Goal: Information Seeking & Learning: Learn about a topic

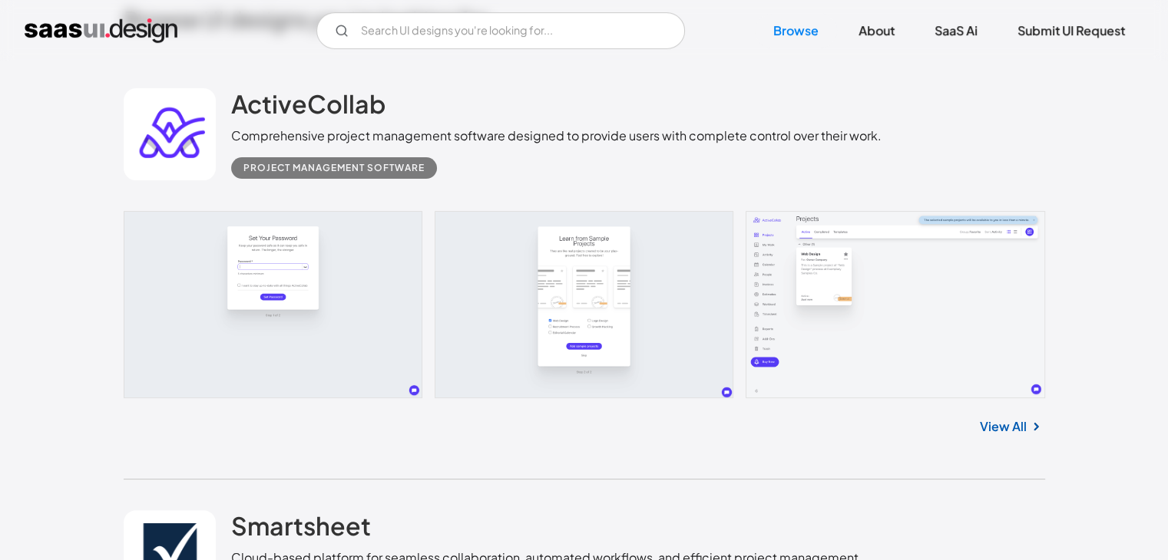
scroll to position [384, 0]
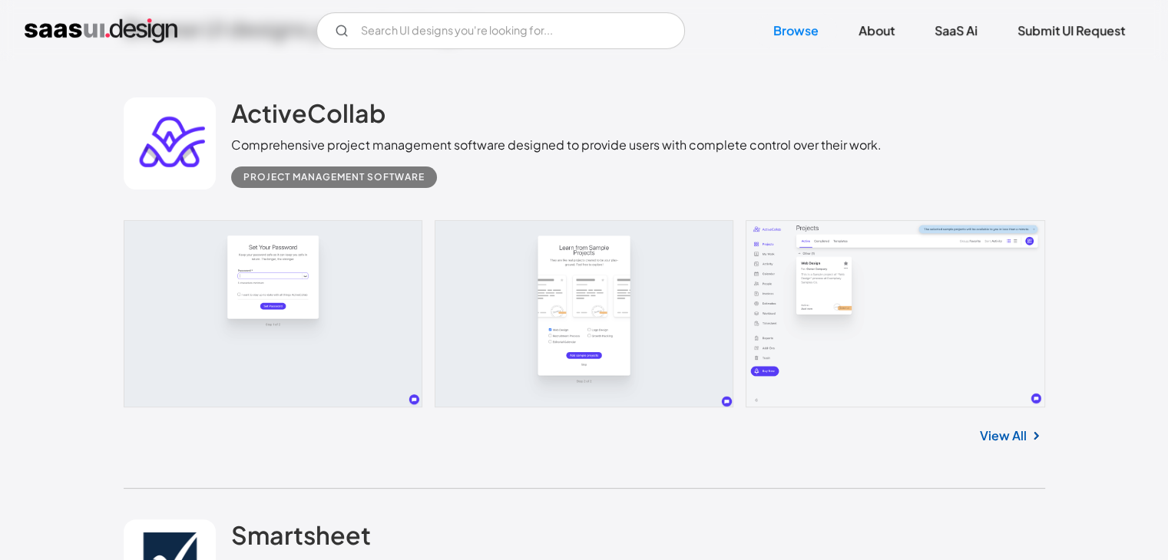
click at [828, 277] on link at bounding box center [584, 313] width 921 height 187
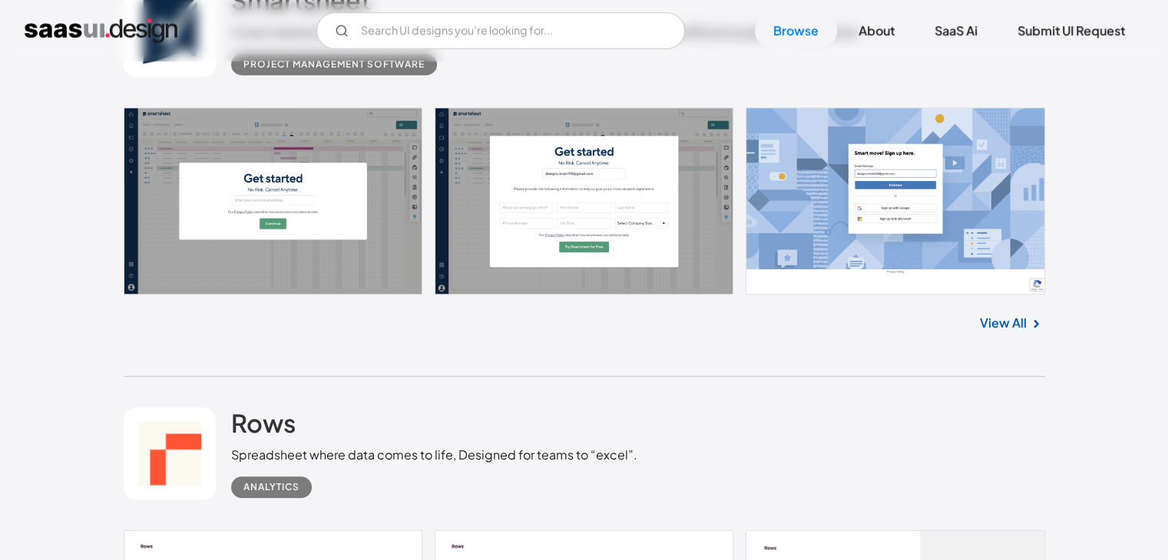
scroll to position [921, 0]
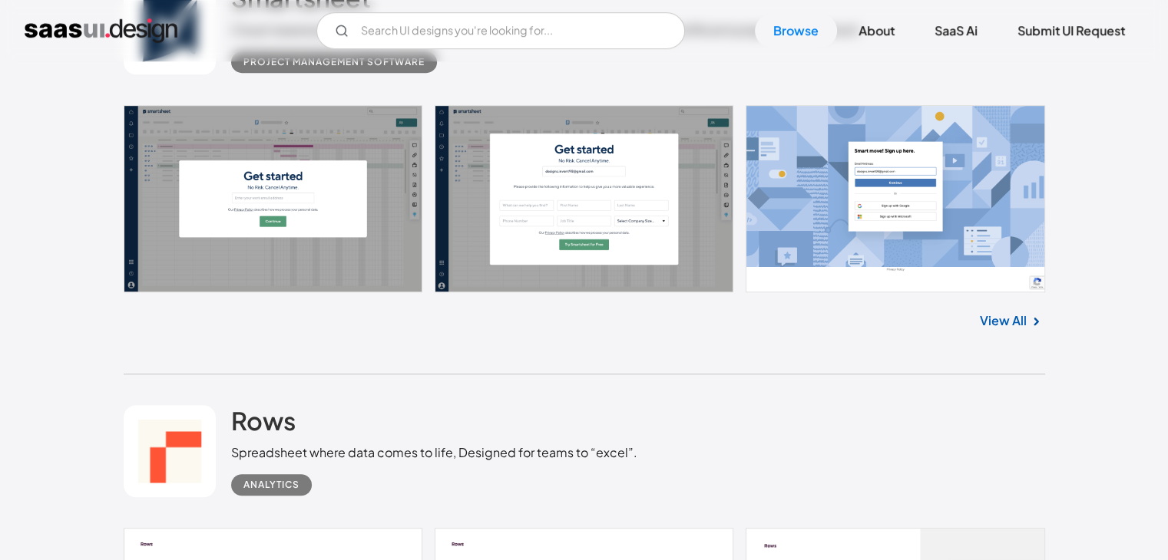
click at [1004, 320] on link "View All" at bounding box center [1002, 321] width 47 height 18
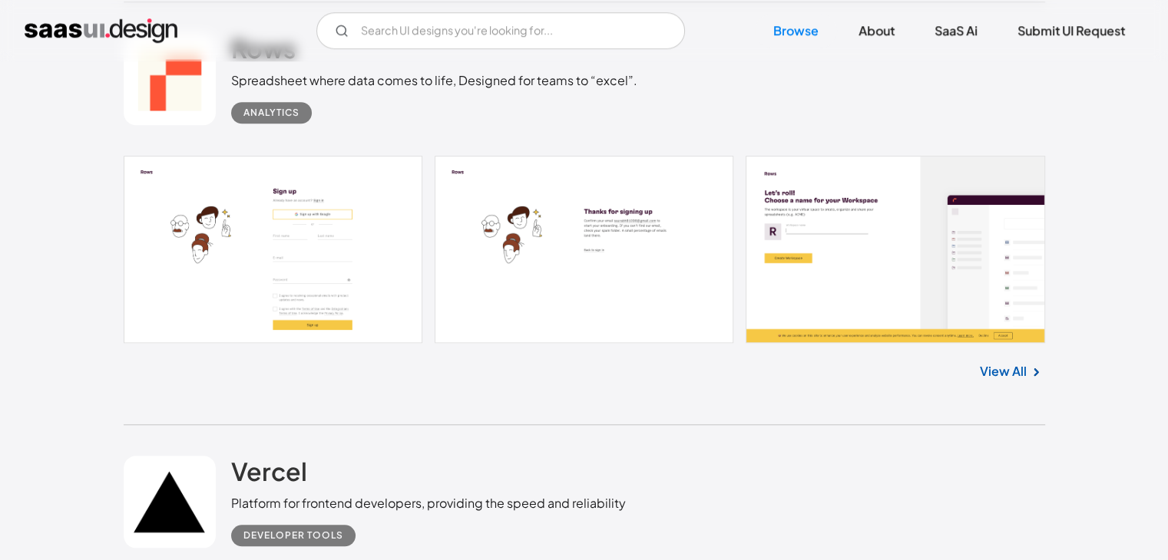
scroll to position [1305, 0]
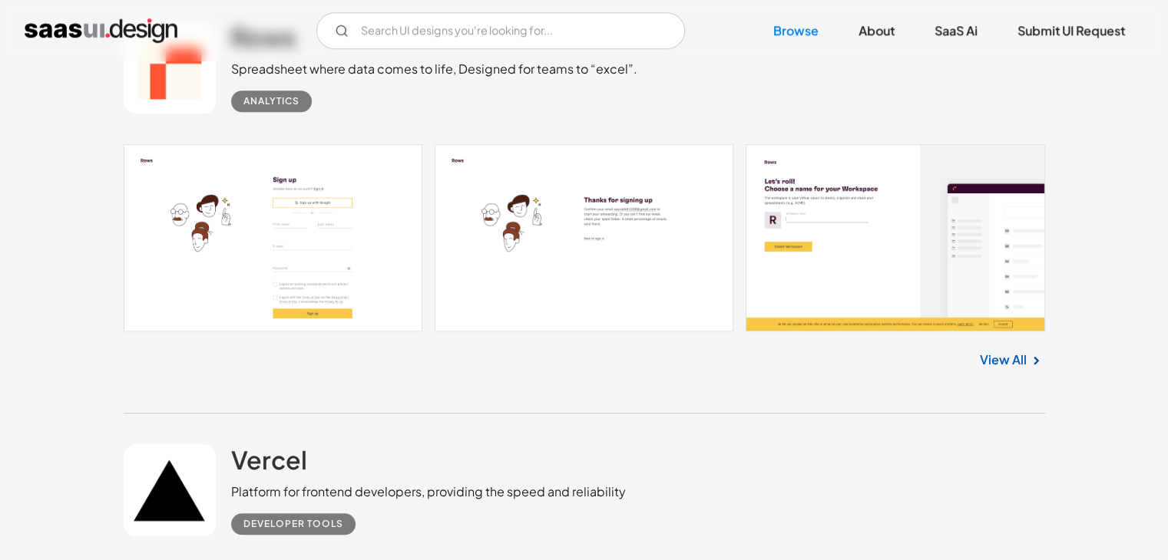
click at [1004, 355] on link "View All" at bounding box center [1002, 360] width 47 height 18
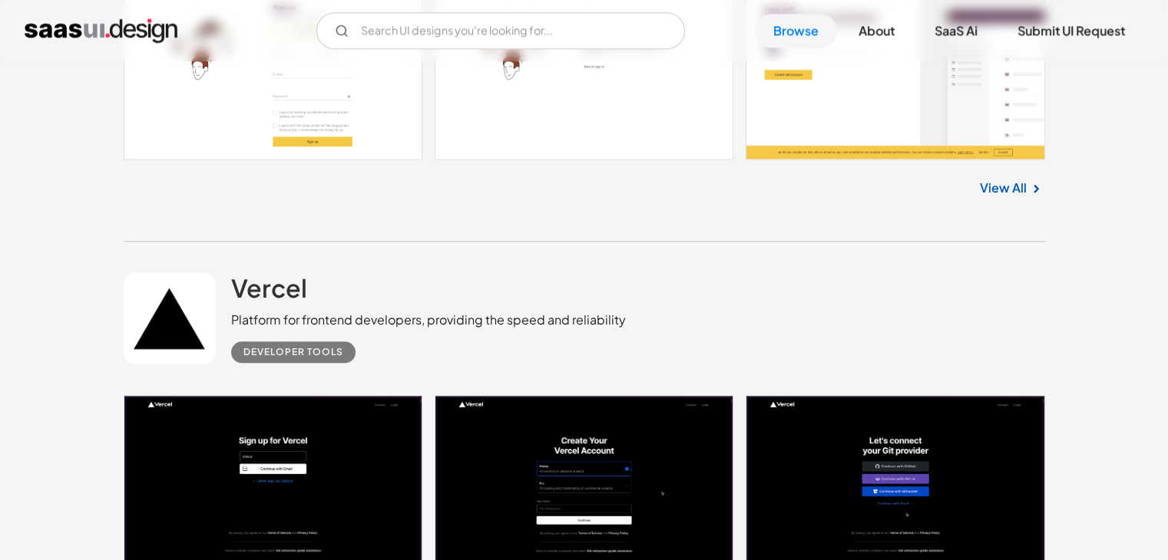
scroll to position [1612, 0]
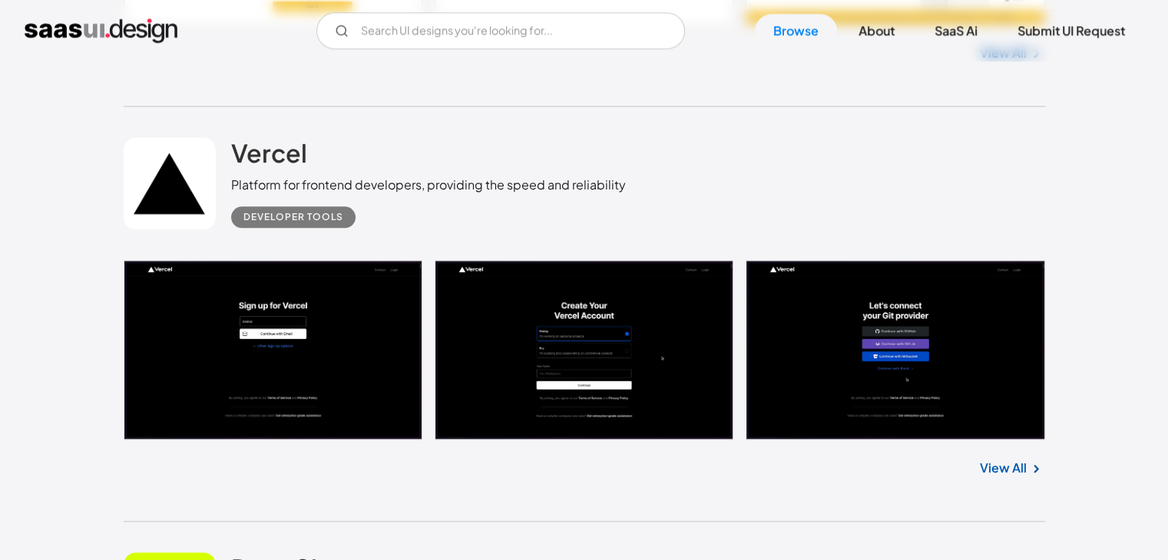
click at [995, 467] on link "View All" at bounding box center [1002, 468] width 47 height 18
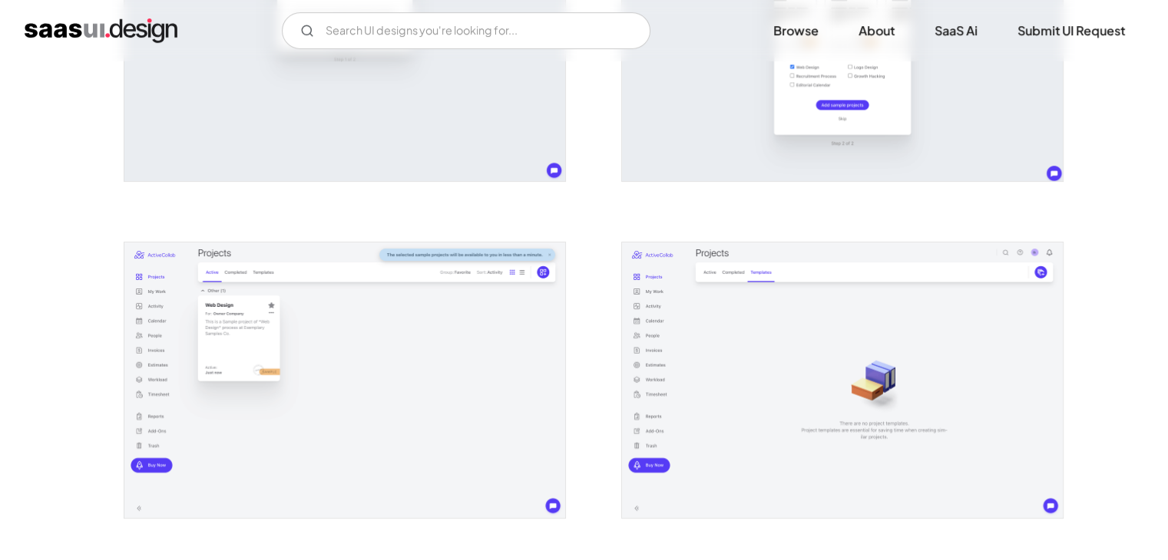
scroll to position [537, 0]
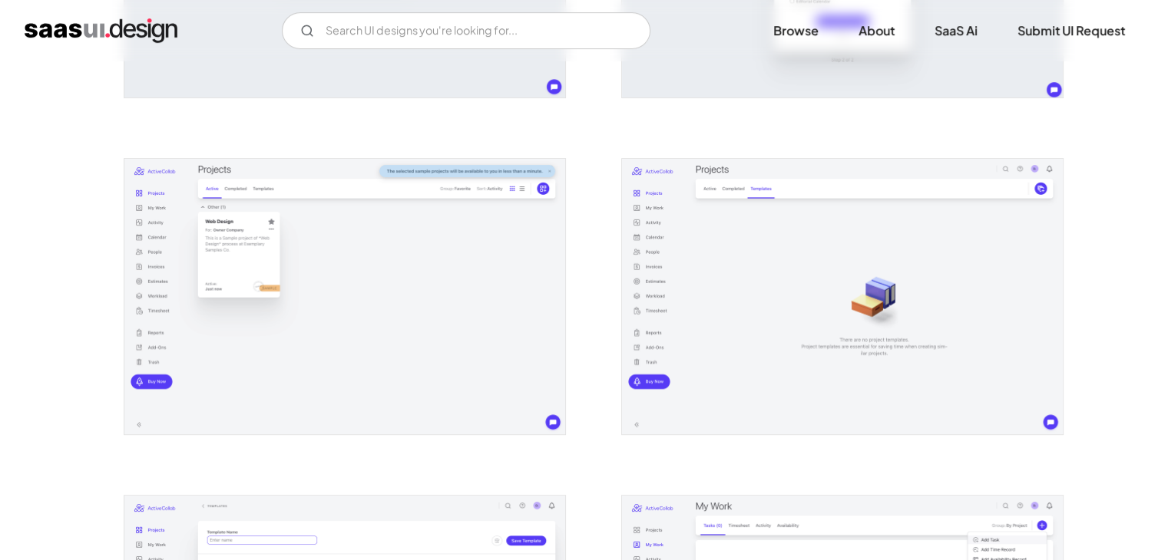
click at [350, 290] on img "open lightbox" at bounding box center [344, 297] width 441 height 276
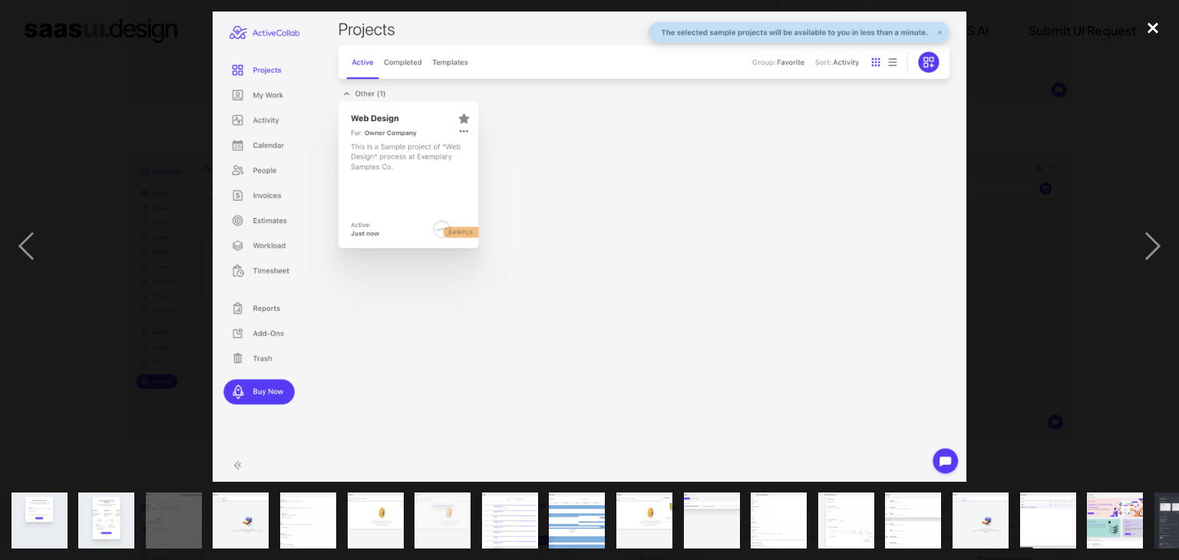
click at [1146, 25] on div "close lightbox" at bounding box center [1153, 29] width 52 height 34
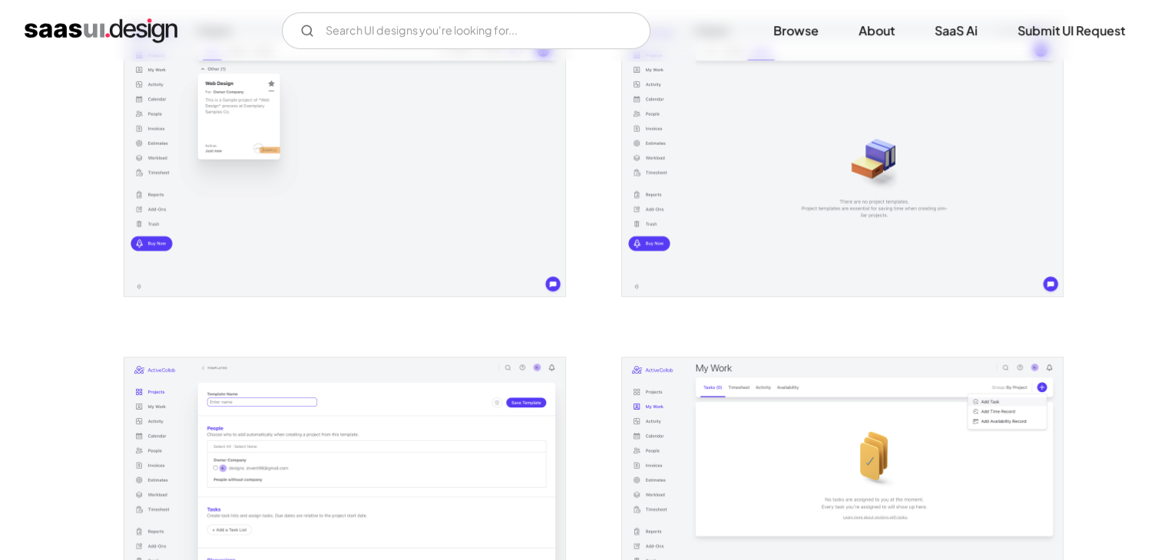
scroll to position [844, 0]
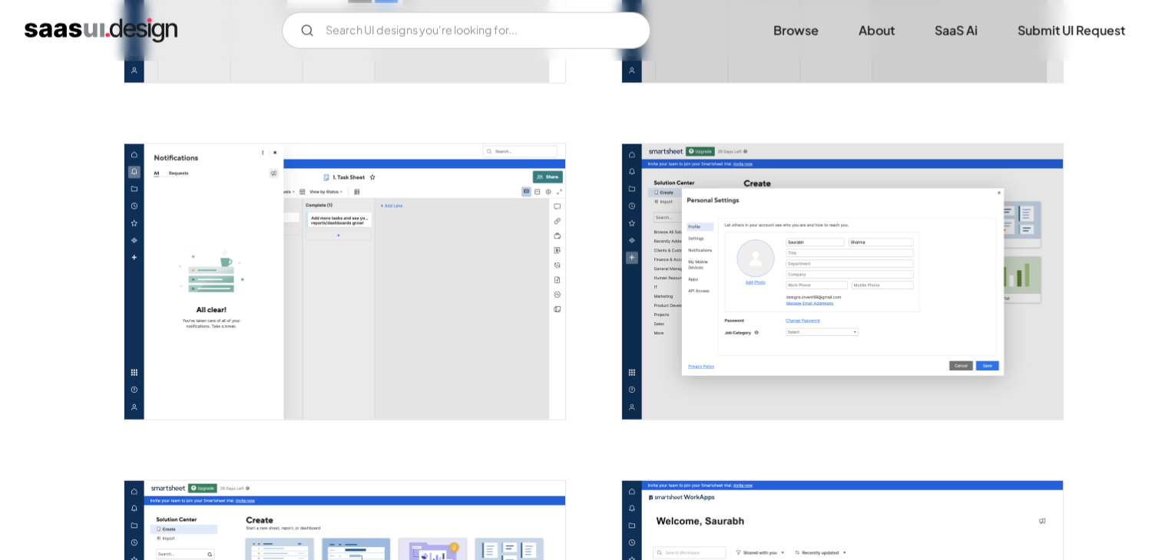
scroll to position [3608, 0]
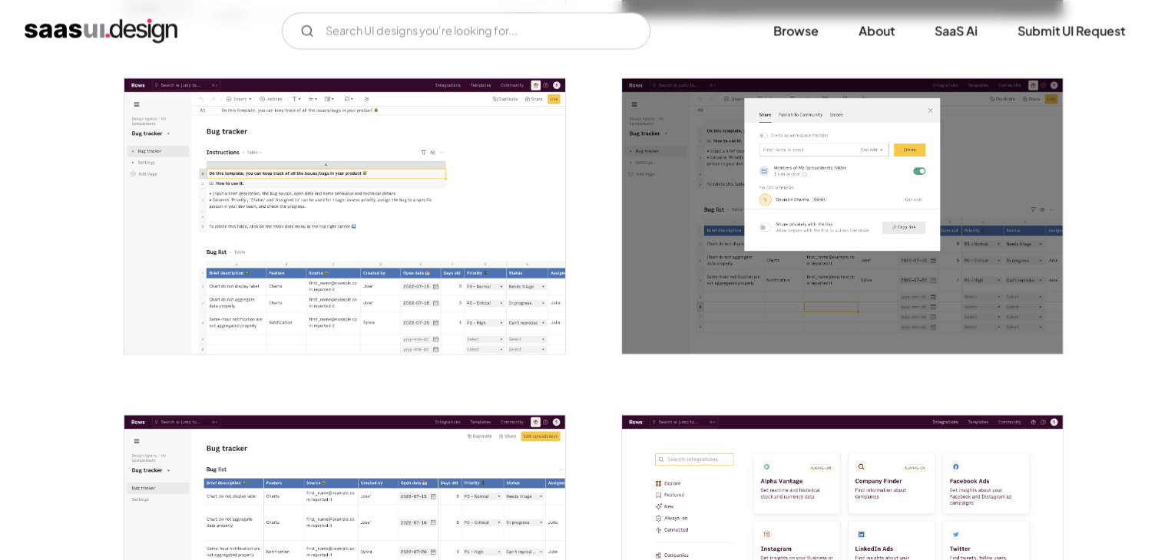
scroll to position [2456, 0]
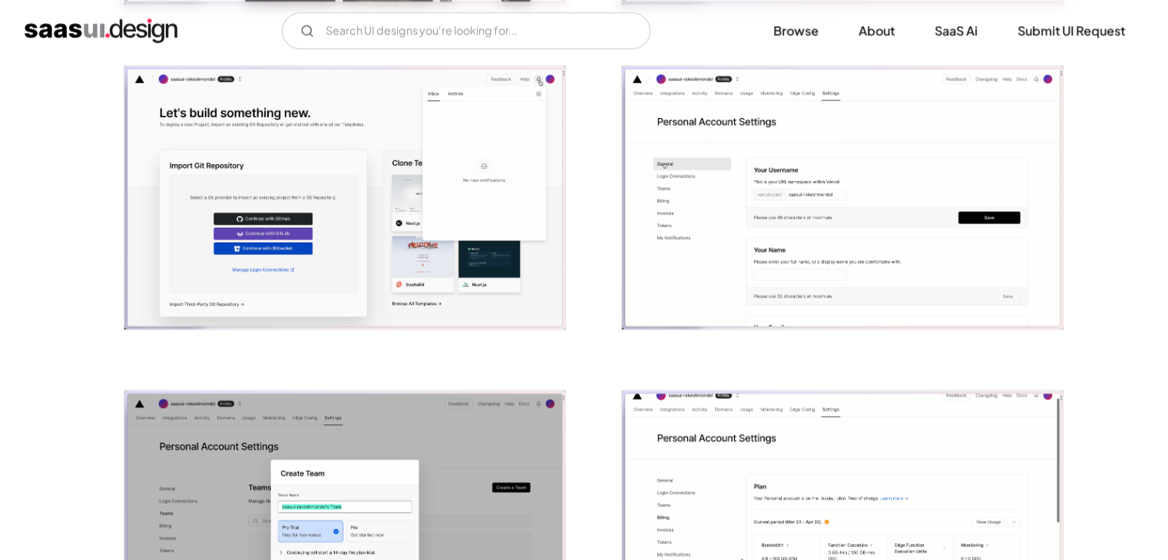
scroll to position [1766, 0]
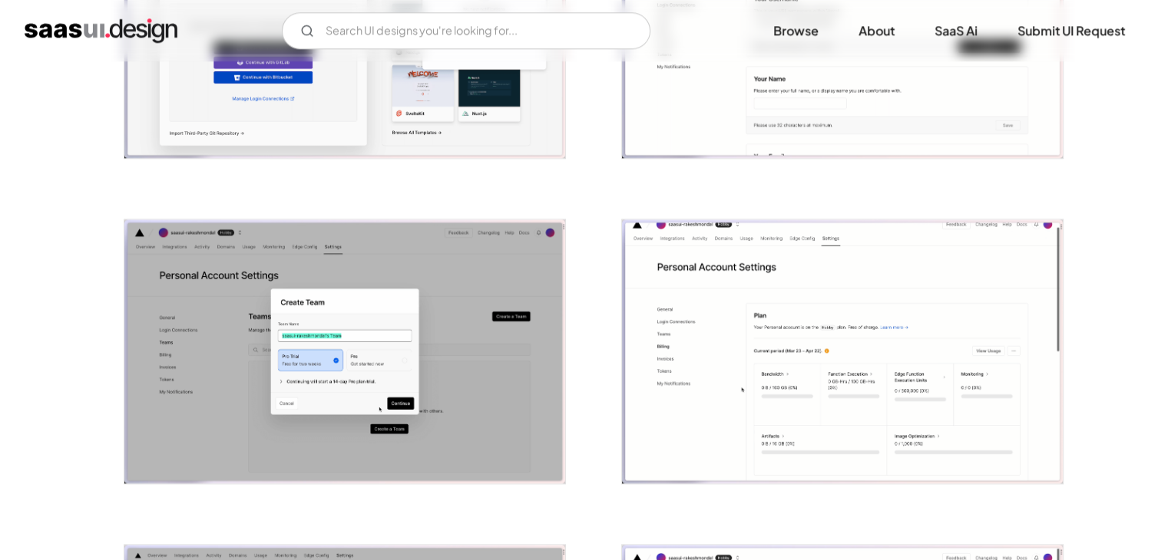
click at [45, 31] on img "home" at bounding box center [101, 30] width 153 height 25
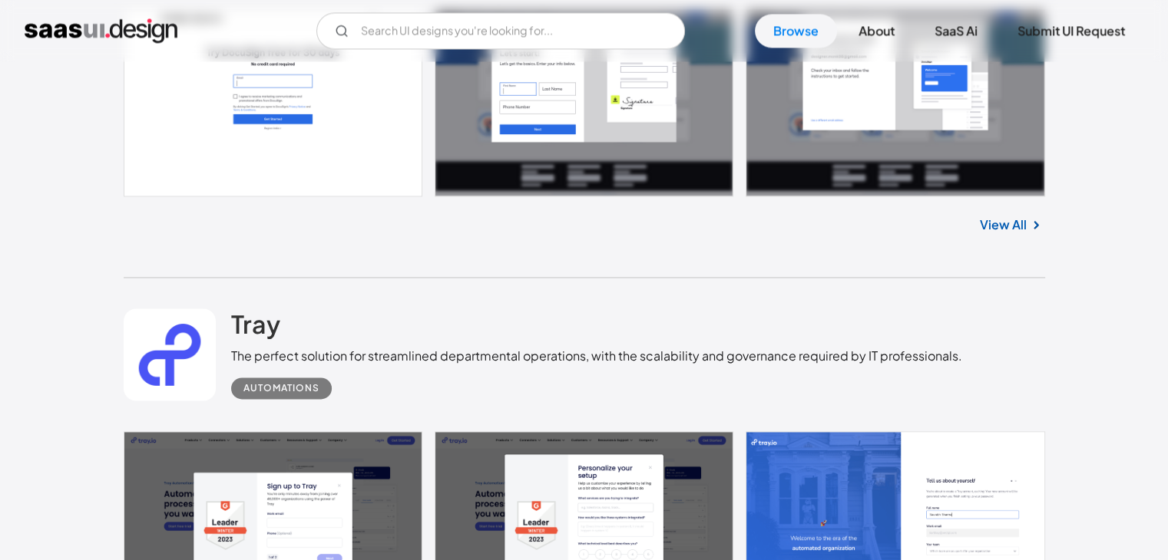
scroll to position [2073, 0]
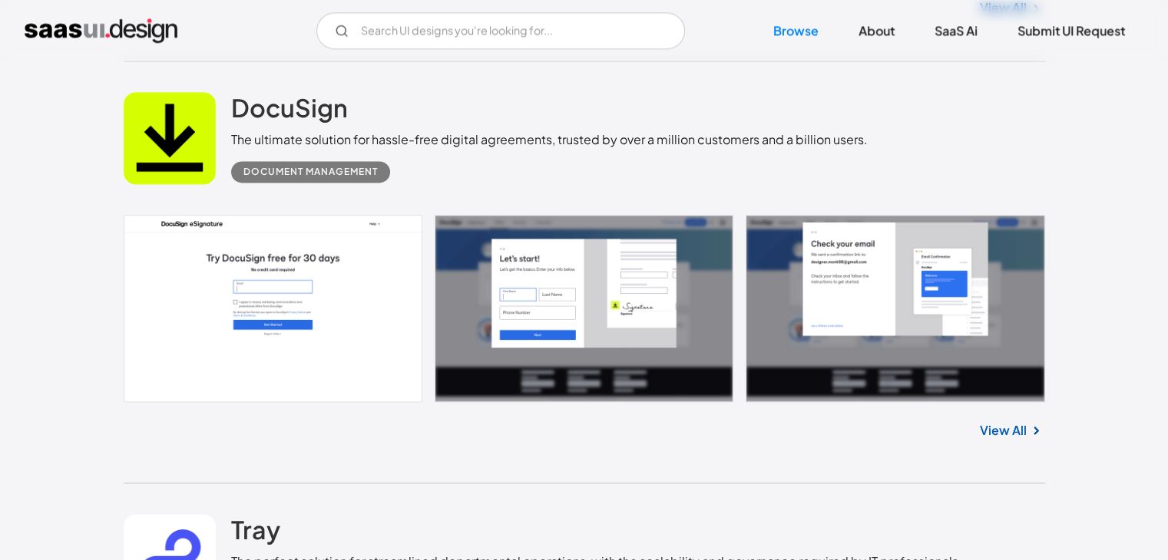
click at [997, 424] on link "View All" at bounding box center [1002, 430] width 47 height 18
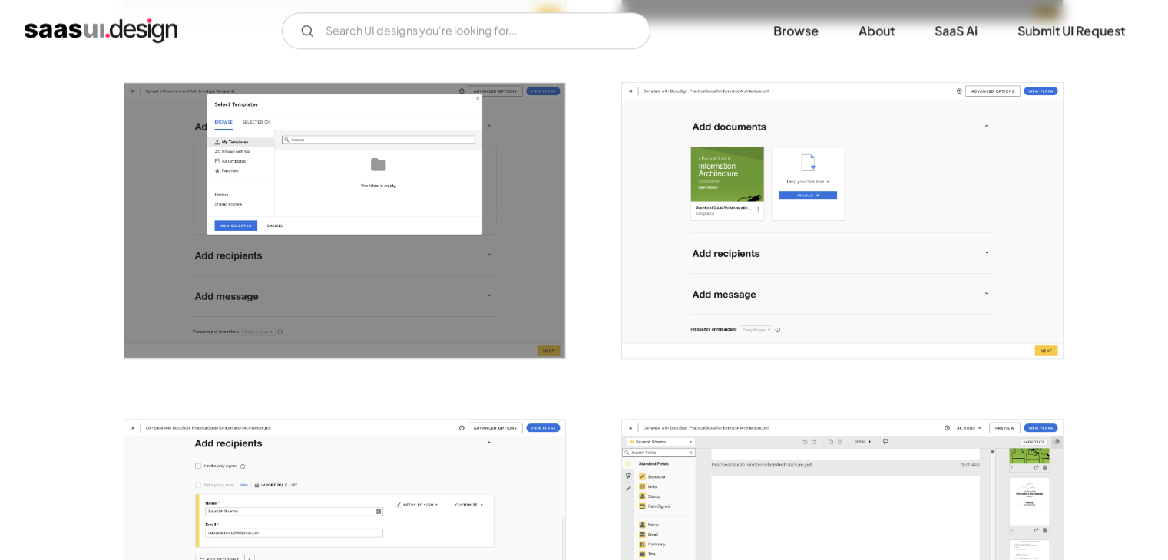
scroll to position [1842, 0]
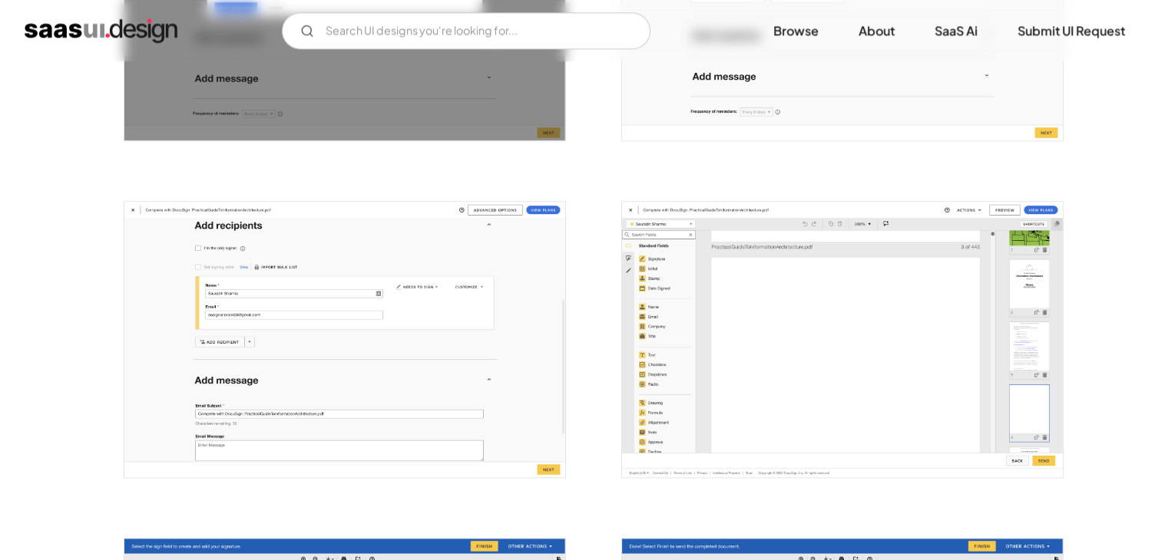
click at [44, 26] on img "home" at bounding box center [101, 30] width 153 height 25
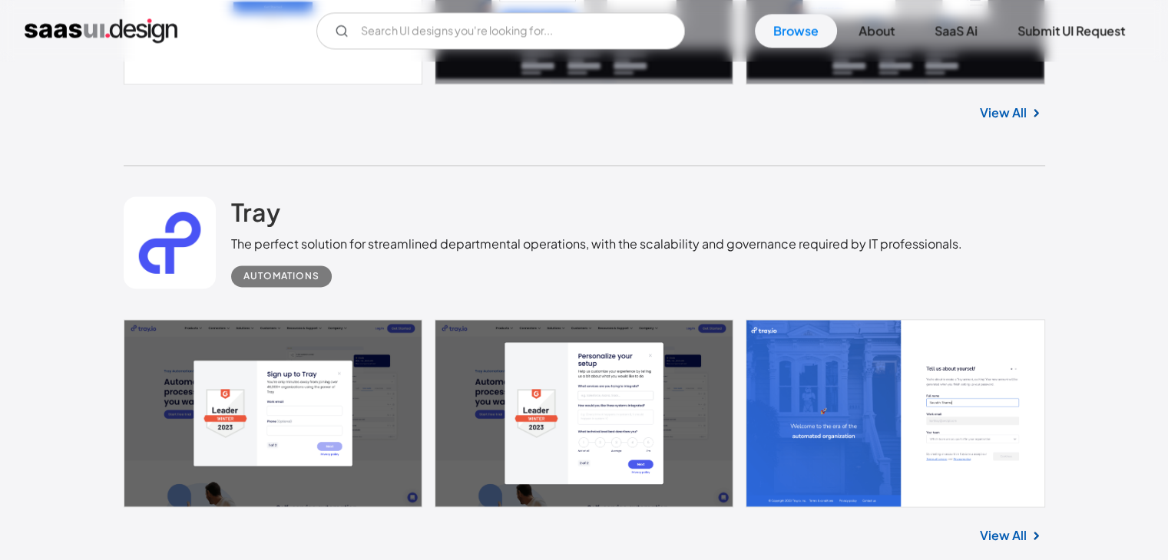
scroll to position [2533, 0]
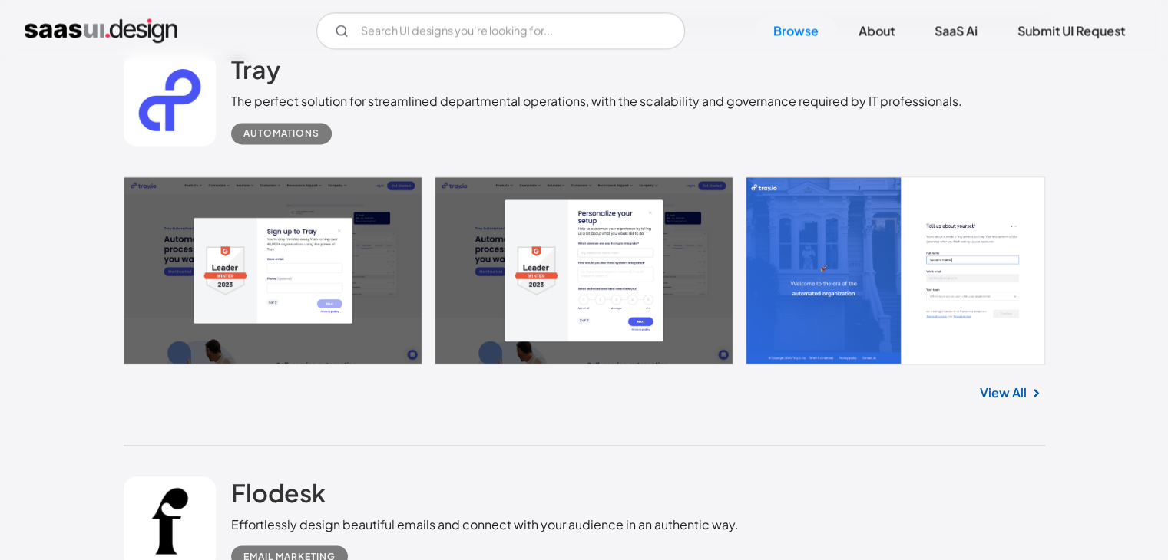
click at [999, 386] on link "View All" at bounding box center [1002, 392] width 47 height 18
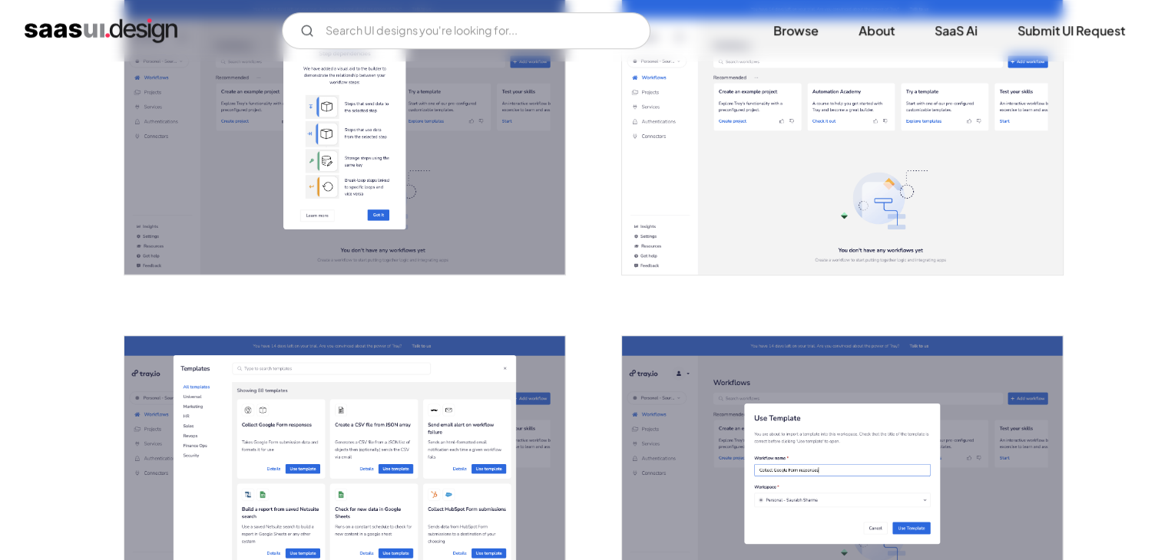
scroll to position [998, 0]
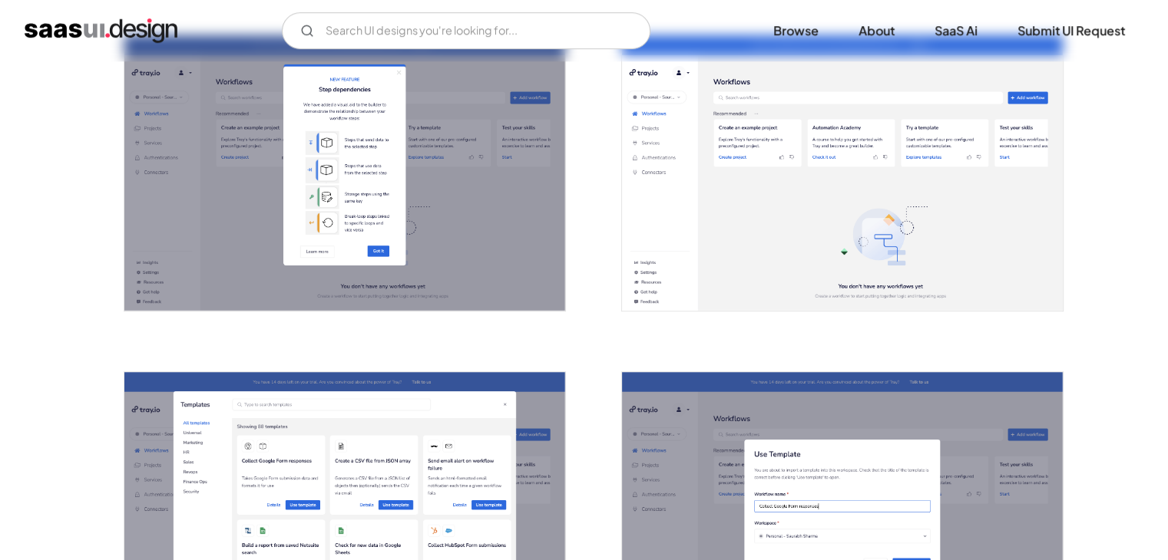
click at [71, 30] on img "home" at bounding box center [101, 30] width 153 height 25
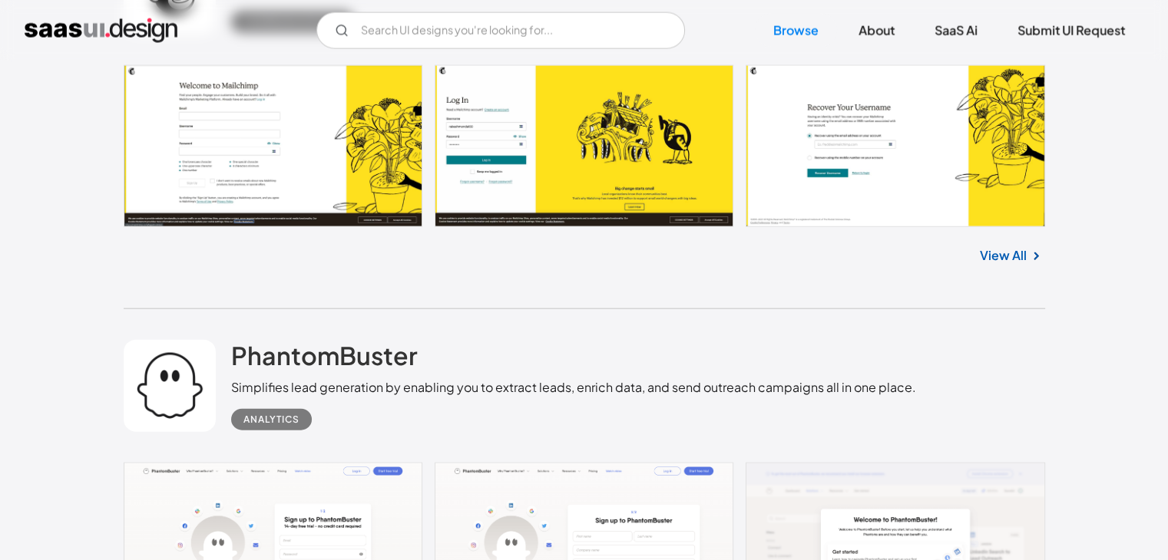
scroll to position [3531, 0]
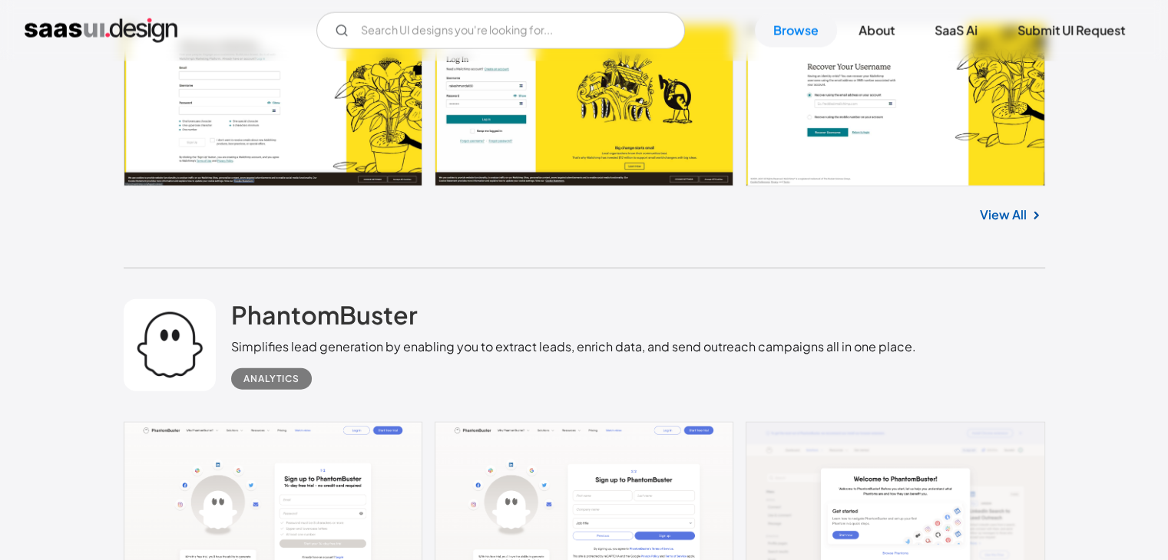
click at [1001, 214] on link "View All" at bounding box center [1002, 215] width 47 height 18
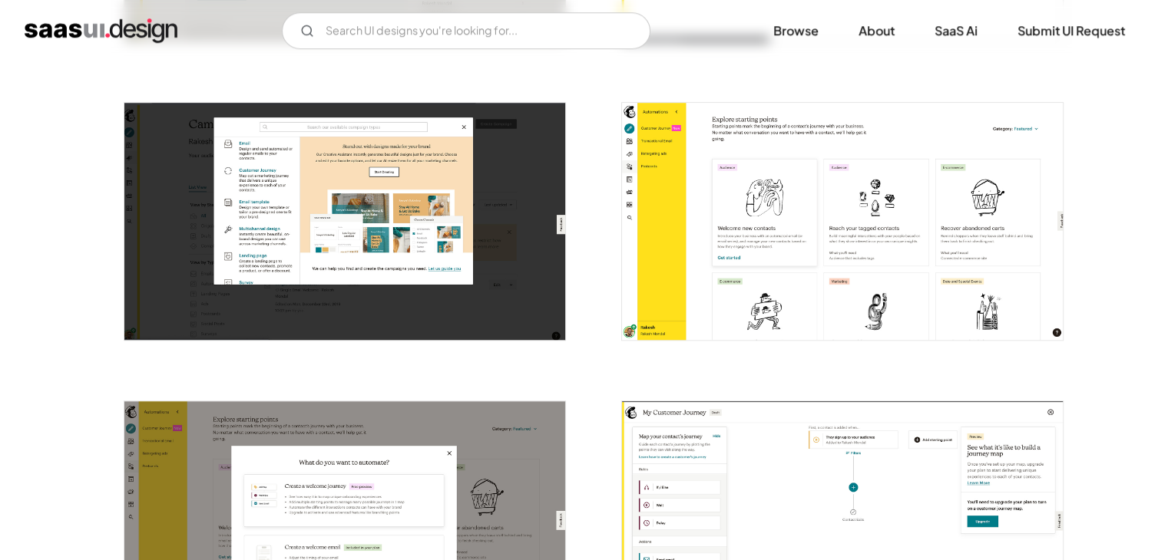
scroll to position [1151, 0]
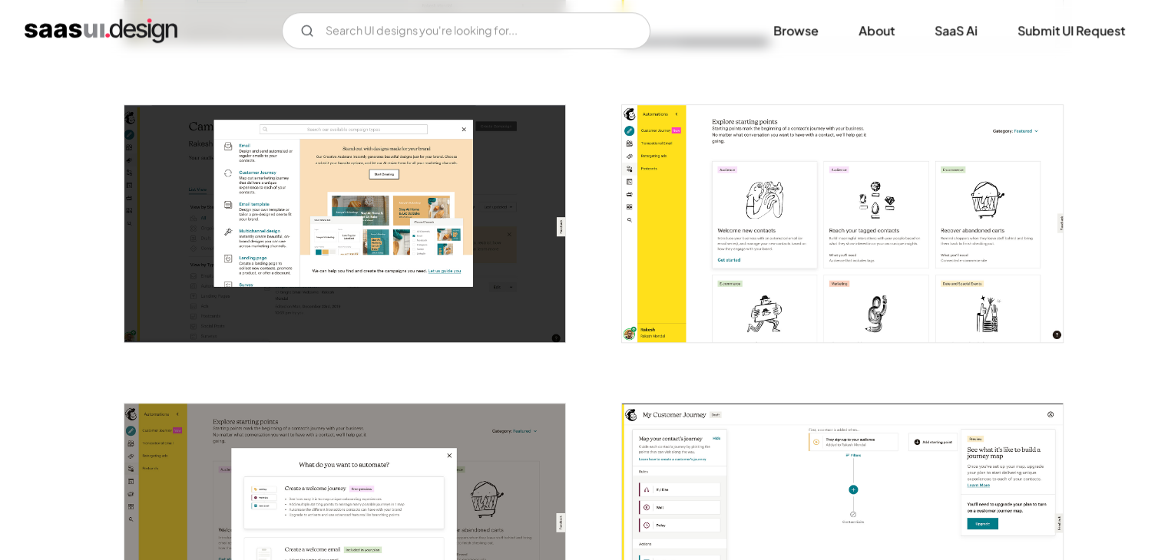
click at [79, 18] on img "home" at bounding box center [101, 30] width 153 height 25
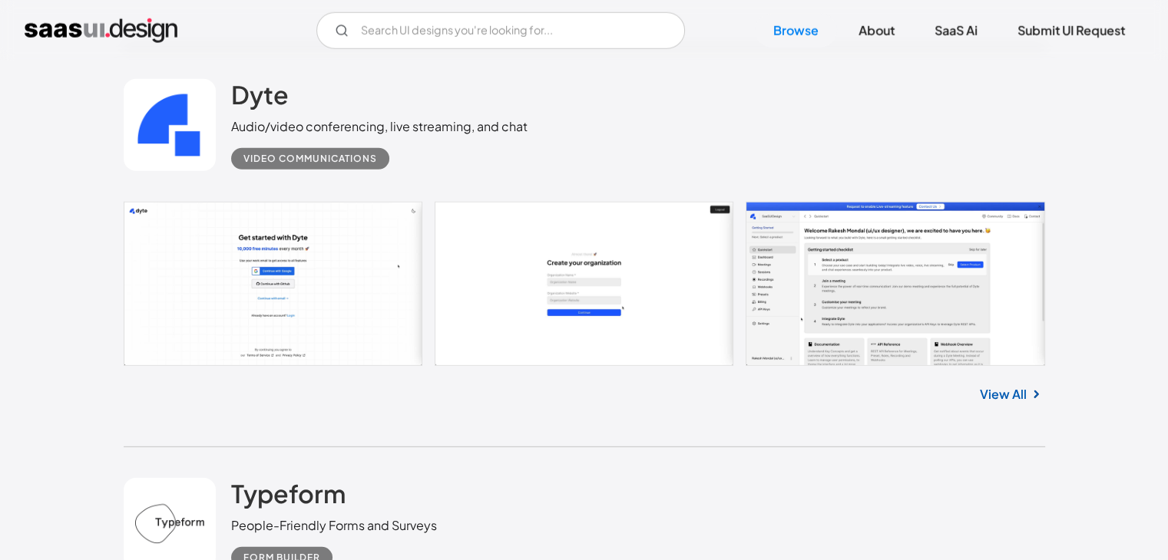
scroll to position [4145, 0]
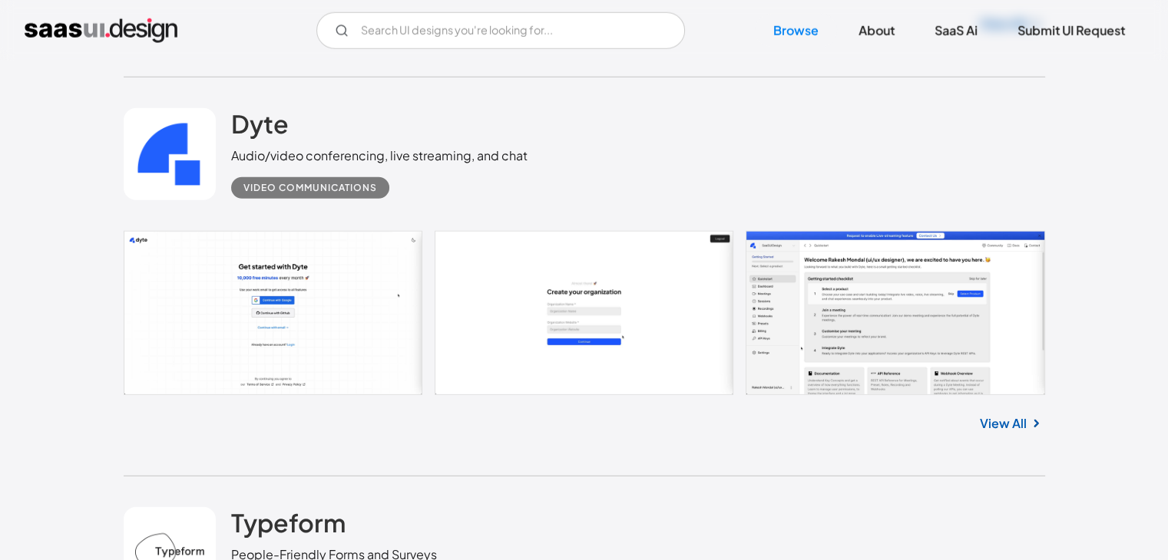
click at [801, 127] on div "Dyte Audio/video conferencing, live streaming, and chat Video Communications" at bounding box center [584, 155] width 921 height 154
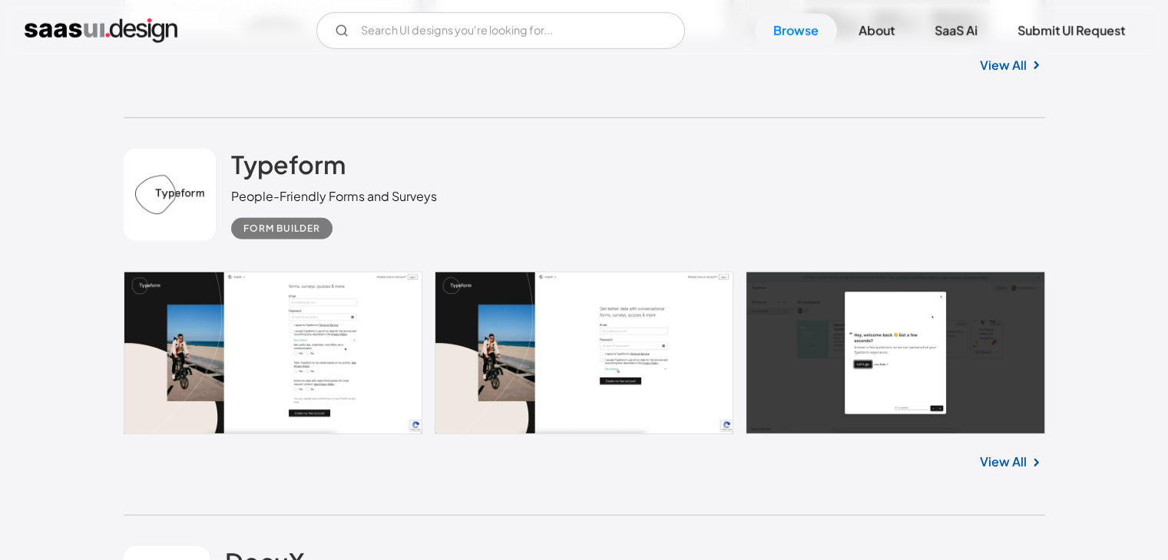
scroll to position [4529, 0]
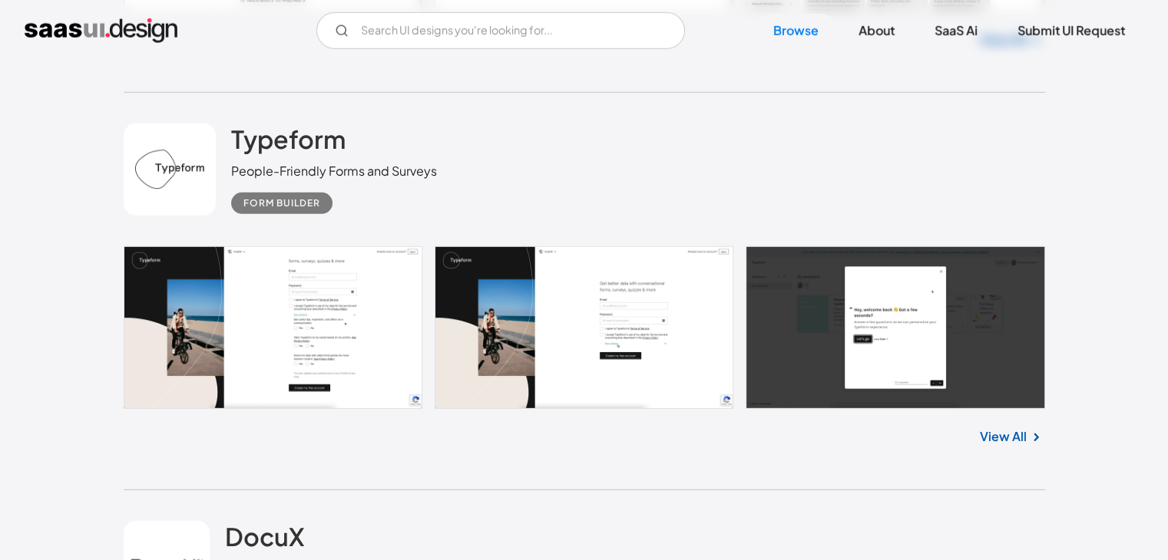
click at [979, 355] on link at bounding box center [584, 327] width 921 height 162
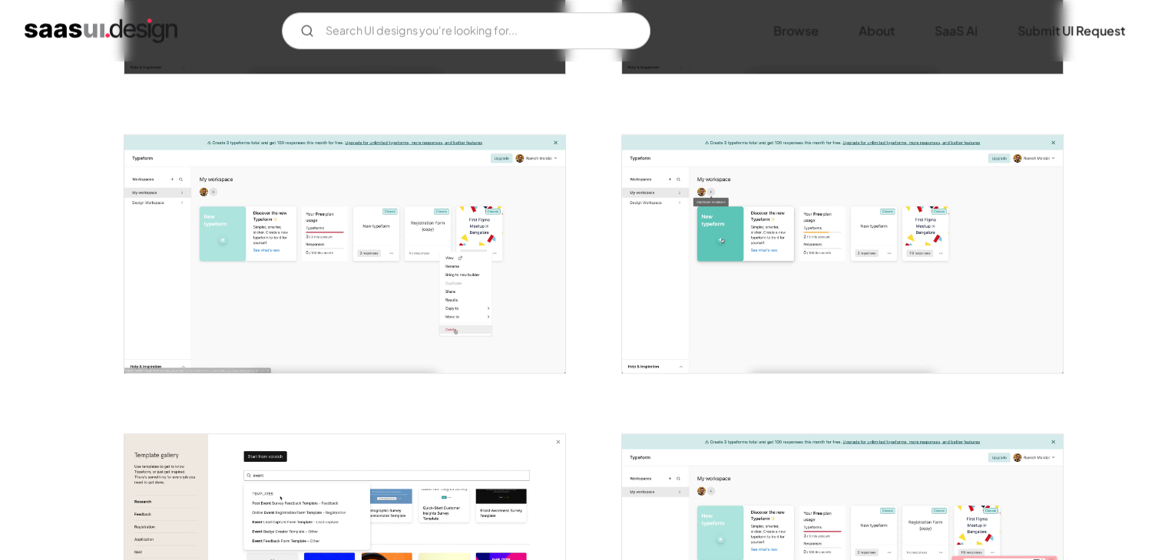
scroll to position [844, 0]
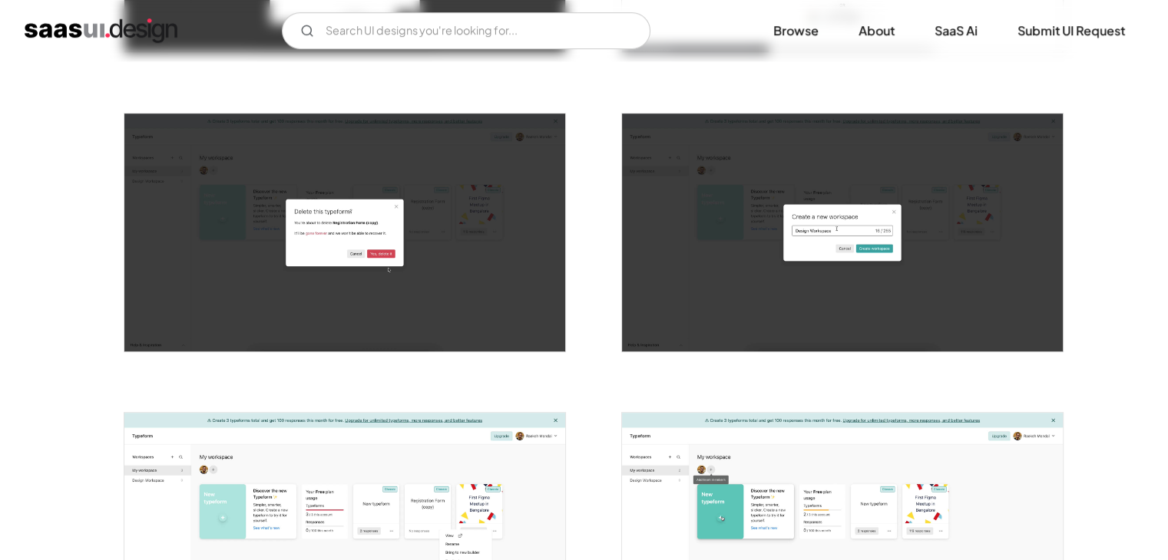
click at [74, 22] on img "home" at bounding box center [101, 30] width 153 height 25
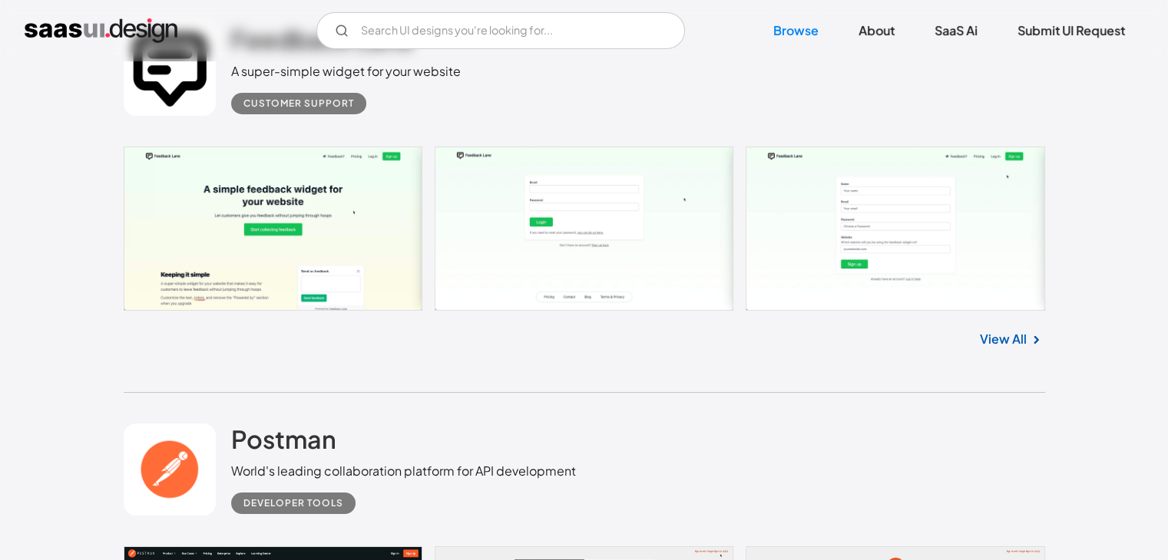
scroll to position [5450, 0]
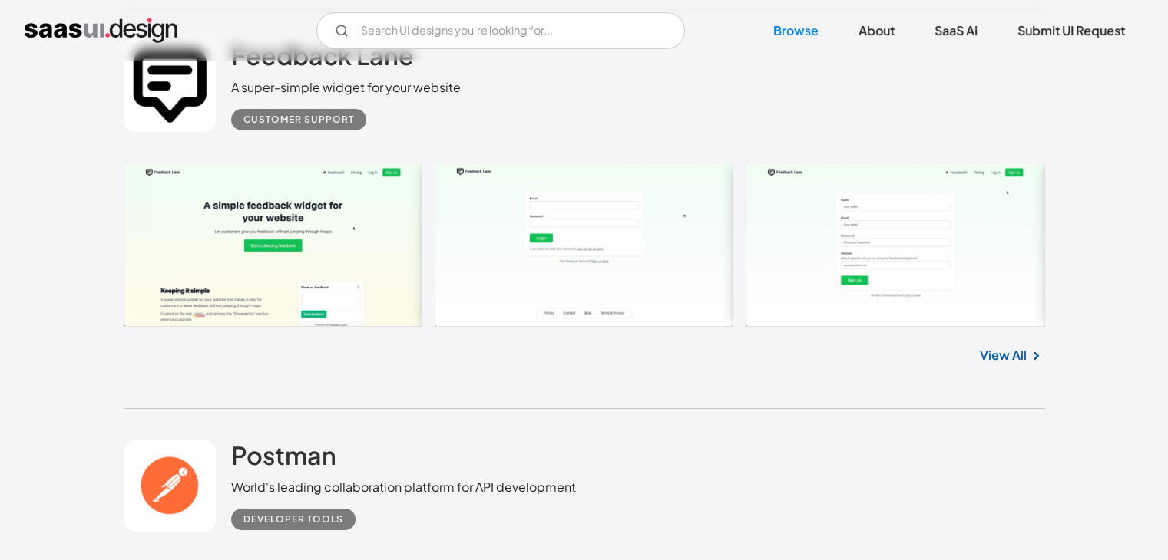
click at [1022, 348] on link "View All" at bounding box center [1002, 355] width 47 height 18
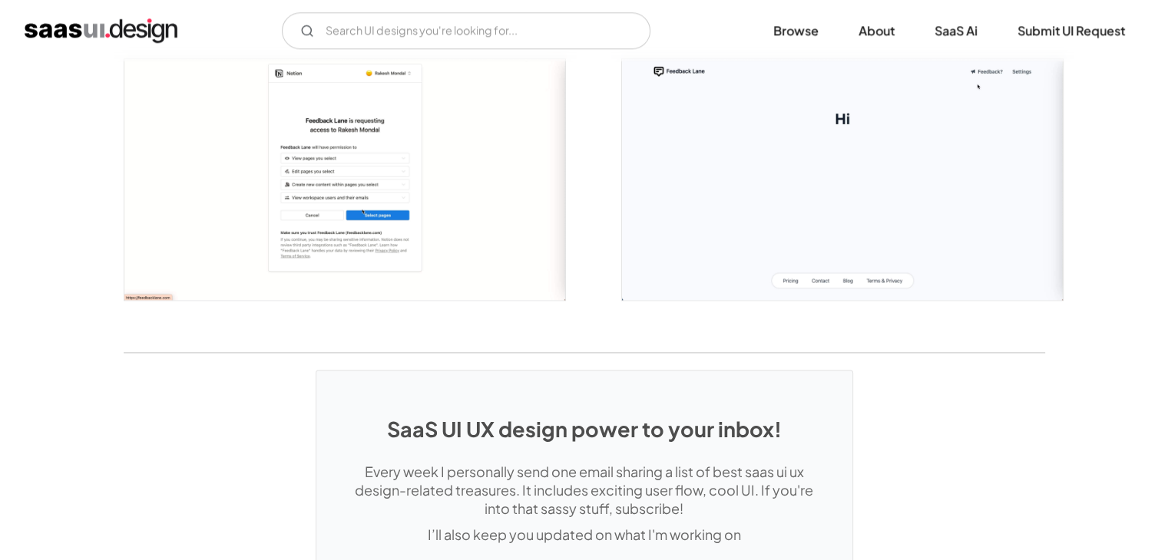
scroll to position [1842, 0]
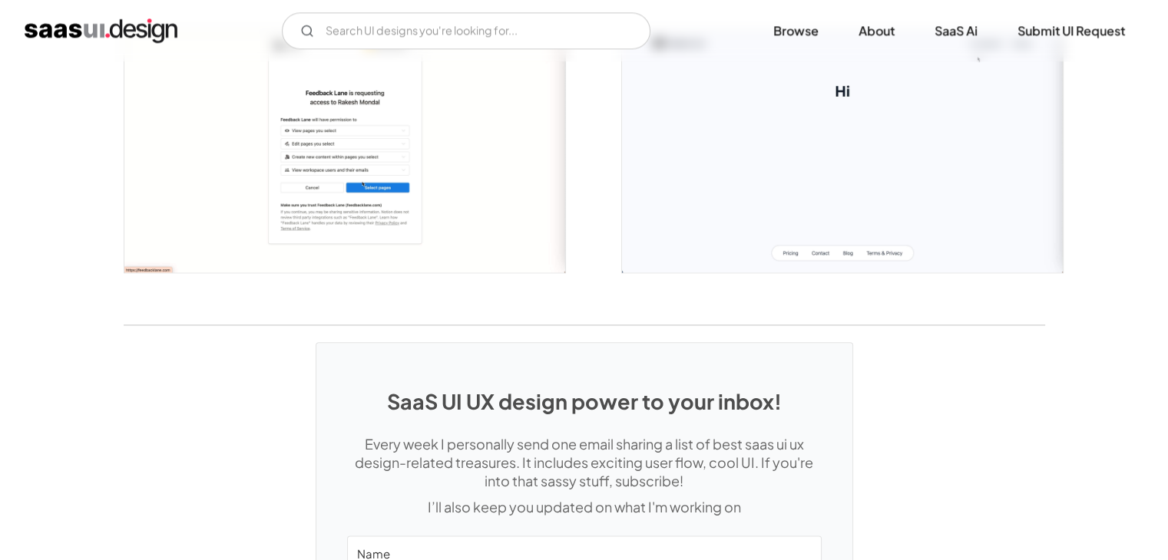
click at [34, 28] on img "home" at bounding box center [101, 30] width 153 height 25
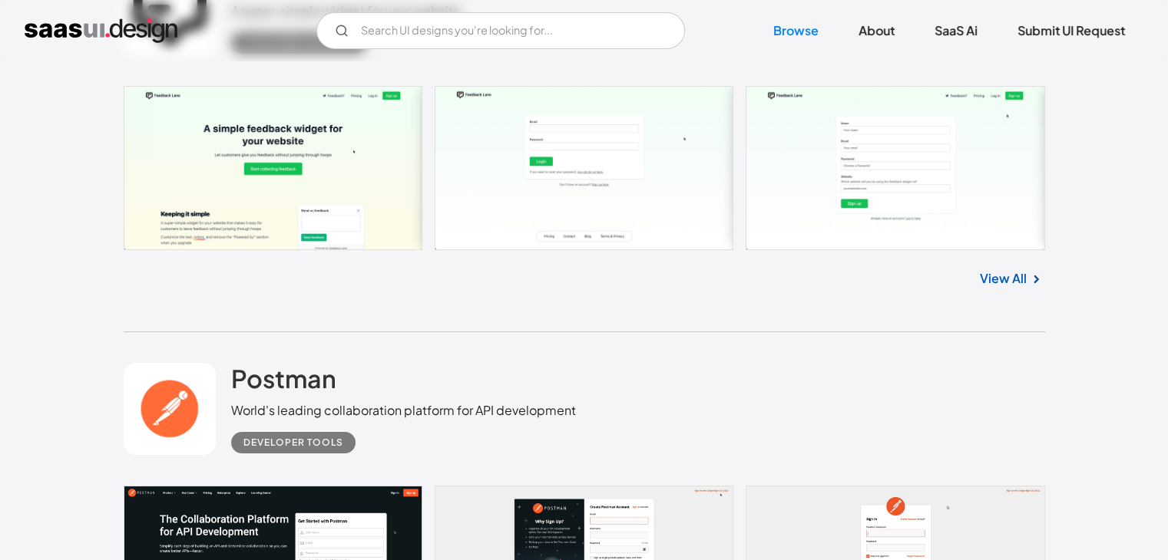
scroll to position [5834, 0]
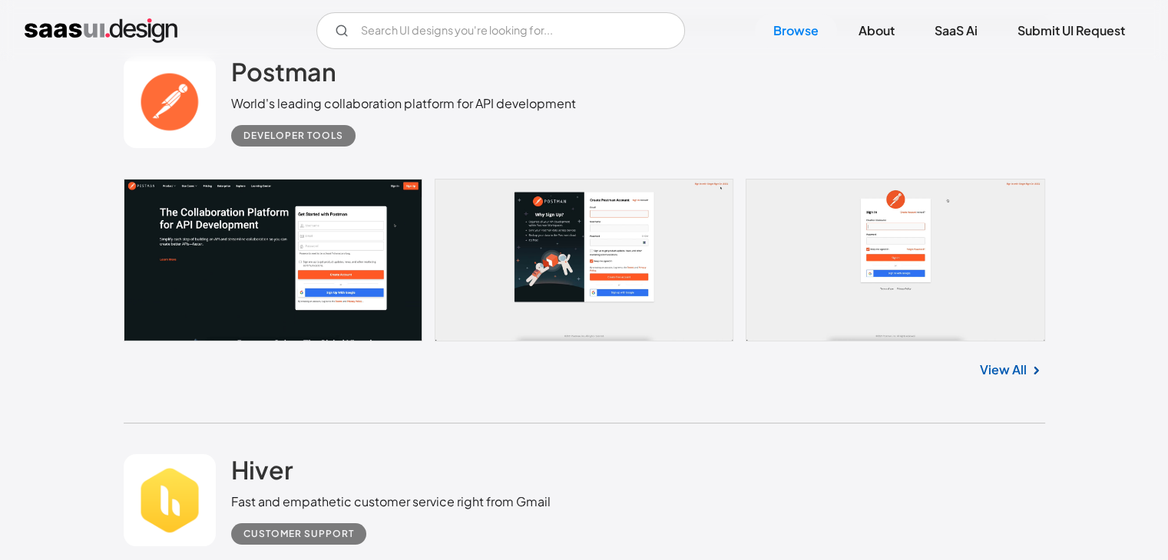
click at [1013, 369] on link "View All" at bounding box center [1002, 370] width 47 height 18
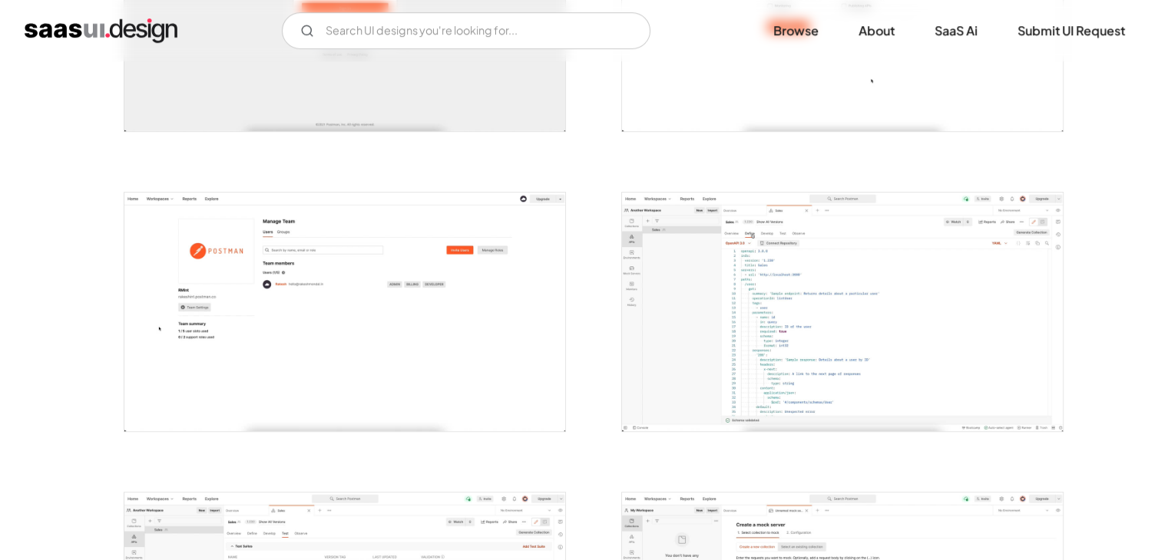
scroll to position [537, 0]
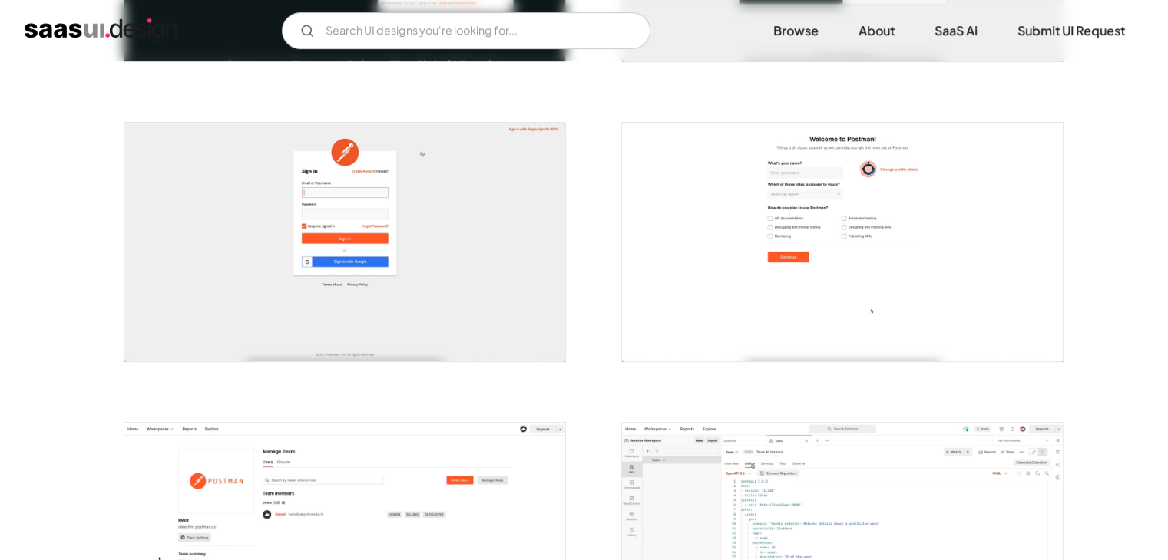
click at [46, 28] on img "home" at bounding box center [101, 30] width 153 height 25
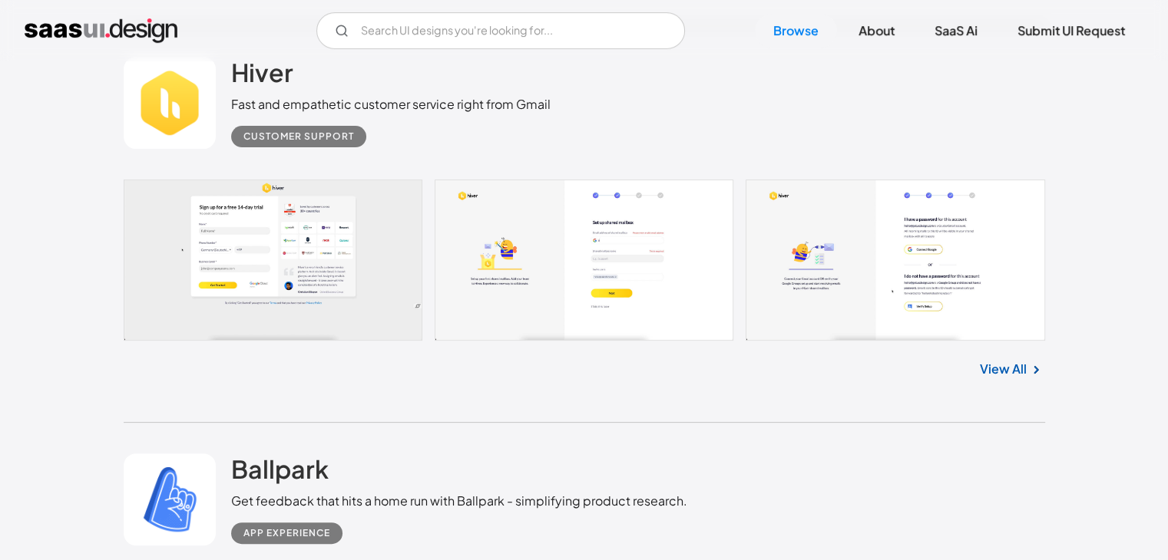
scroll to position [6294, 0]
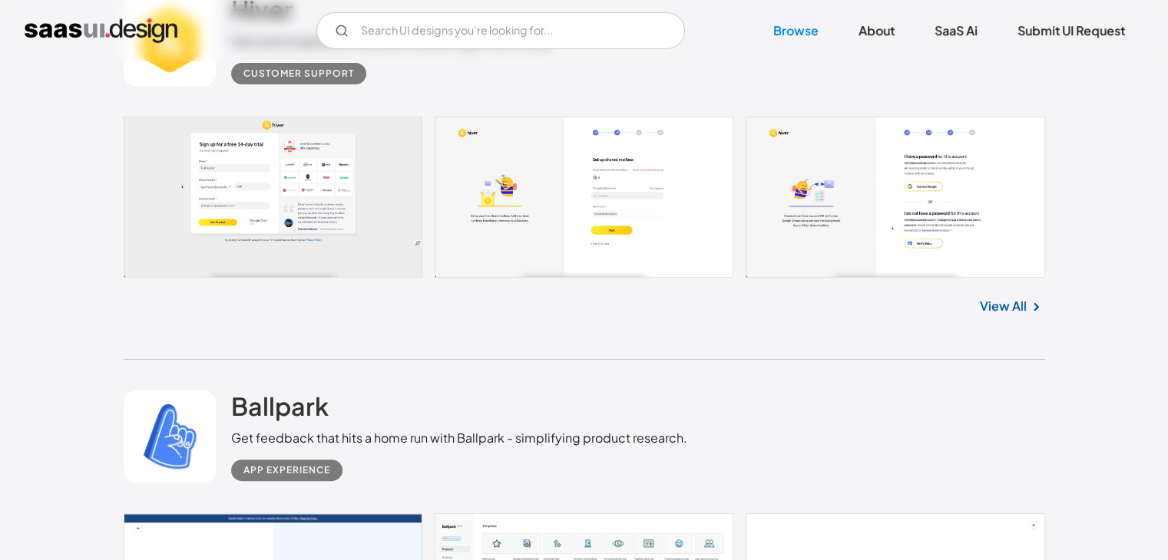
click at [979, 236] on link at bounding box center [584, 197] width 921 height 161
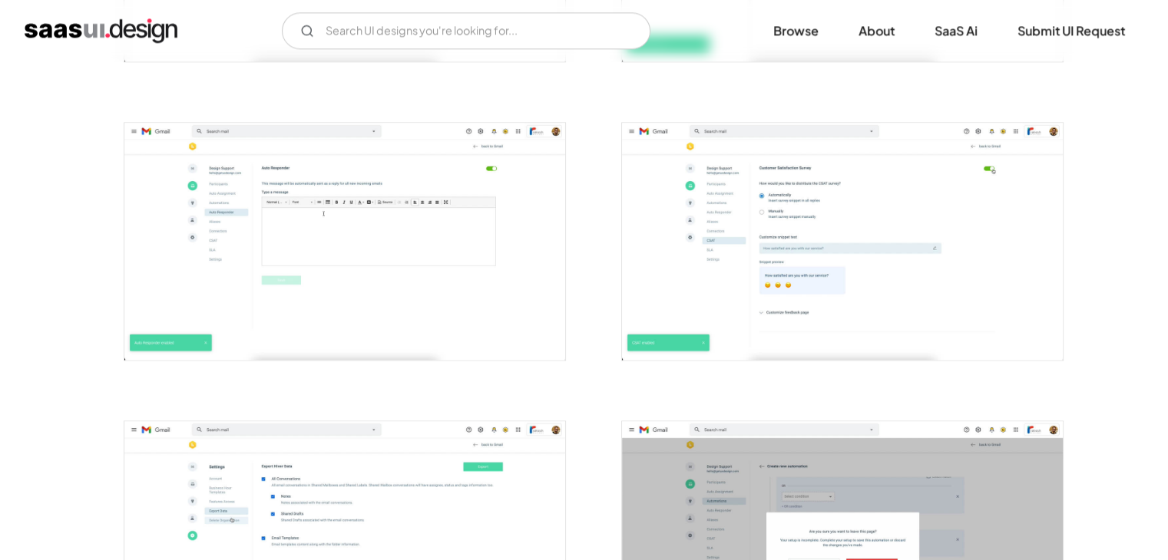
scroll to position [2073, 0]
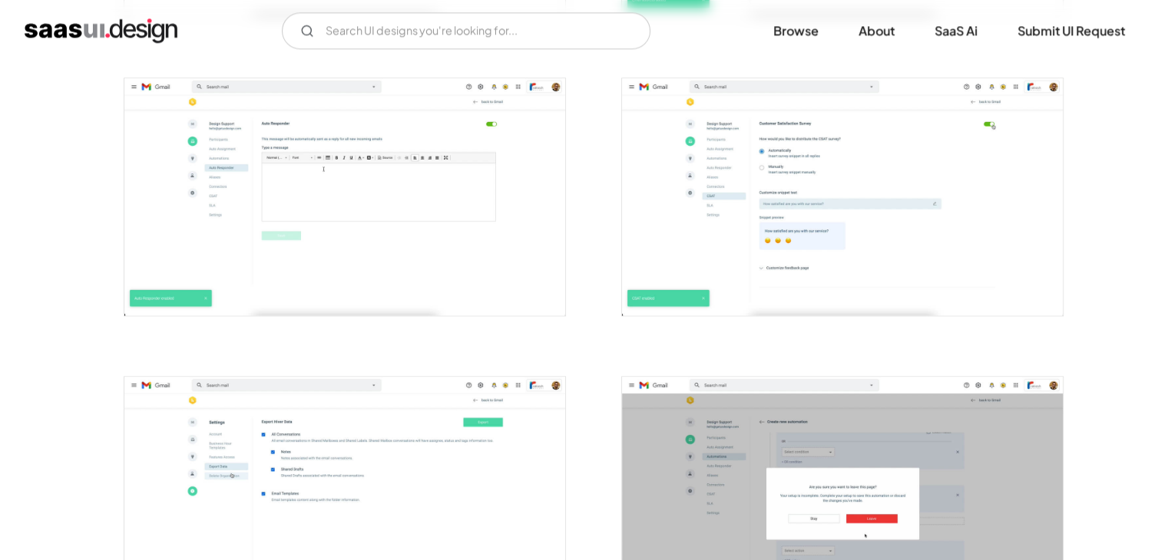
click at [58, 23] on img "home" at bounding box center [101, 30] width 153 height 25
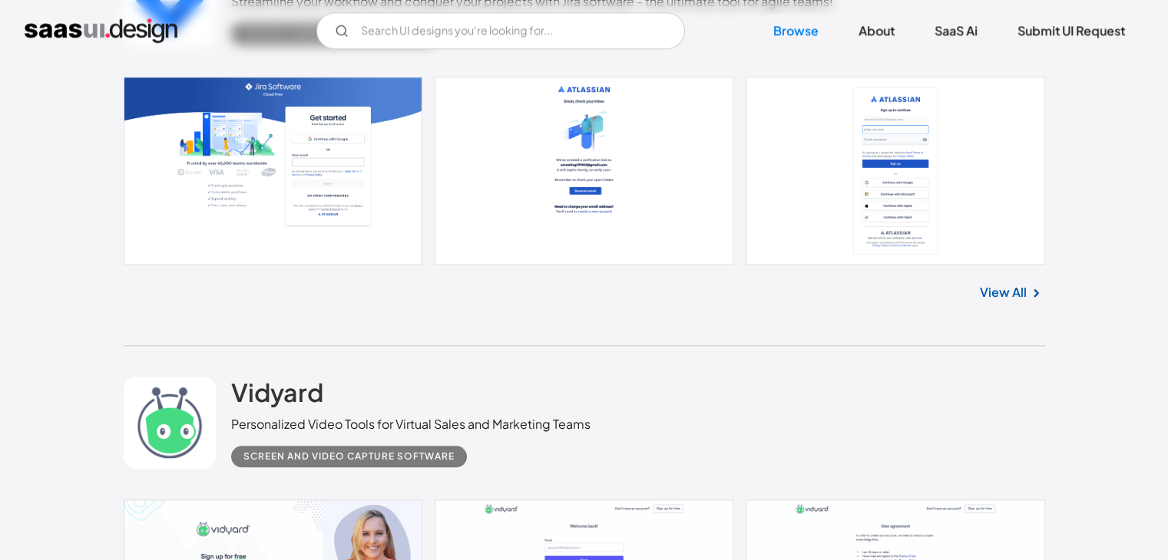
scroll to position [30661, 0]
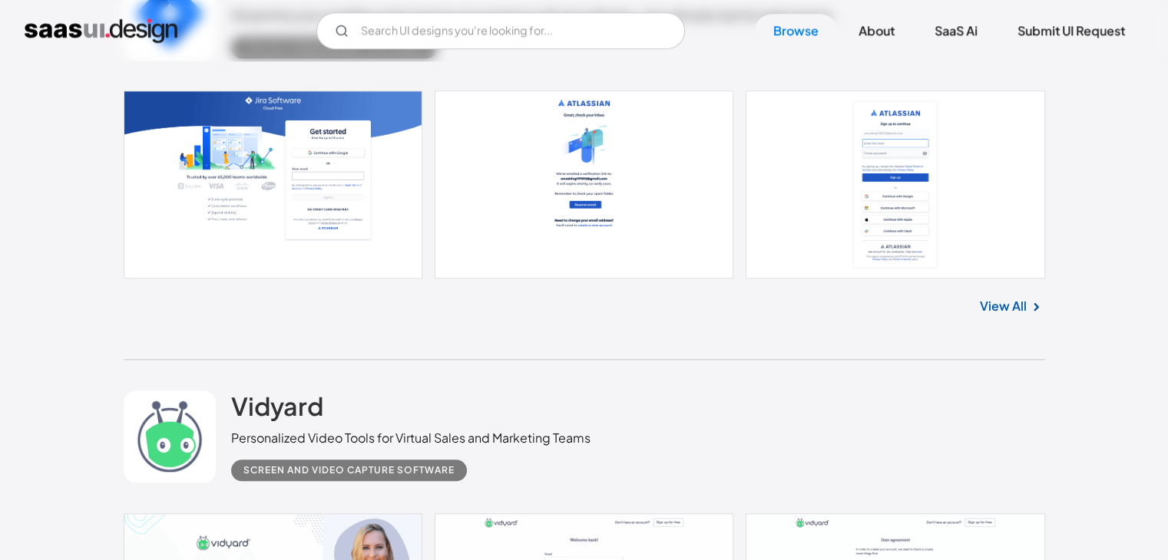
click at [903, 193] on link at bounding box center [584, 184] width 921 height 187
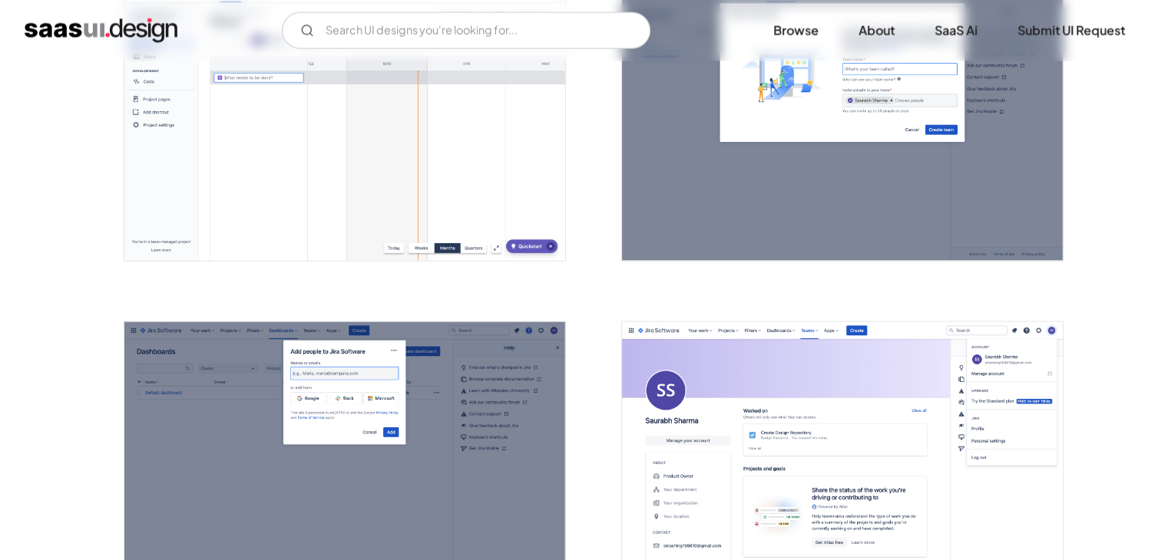
scroll to position [3531, 0]
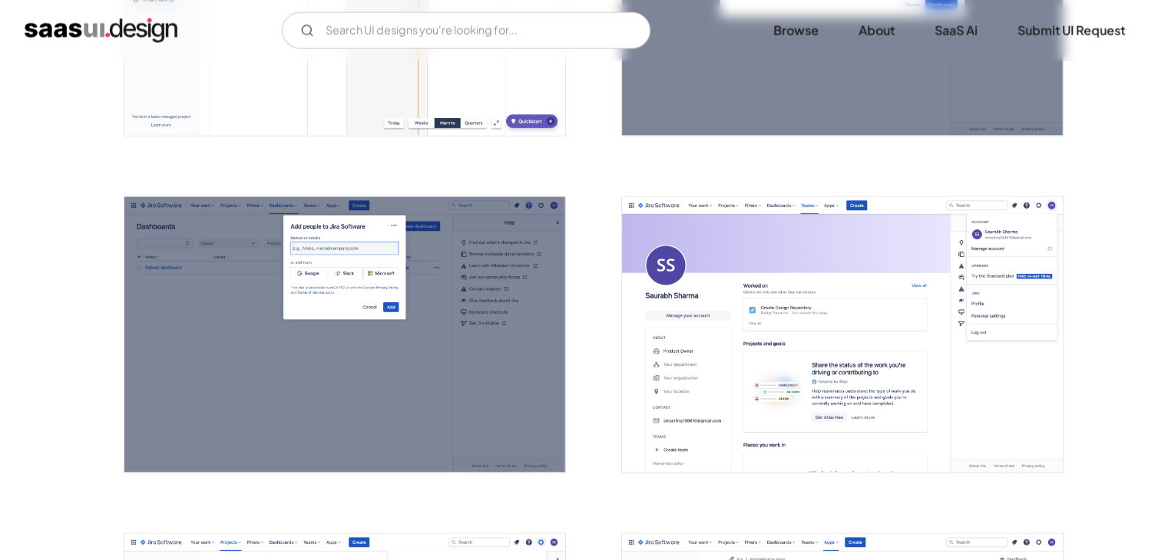
click at [94, 16] on div "V7 Labs Gen AI Application Design Best-in-class data labeling tool. GenAI Close…" at bounding box center [584, 30] width 1118 height 37
click at [94, 31] on img "home" at bounding box center [101, 30] width 153 height 25
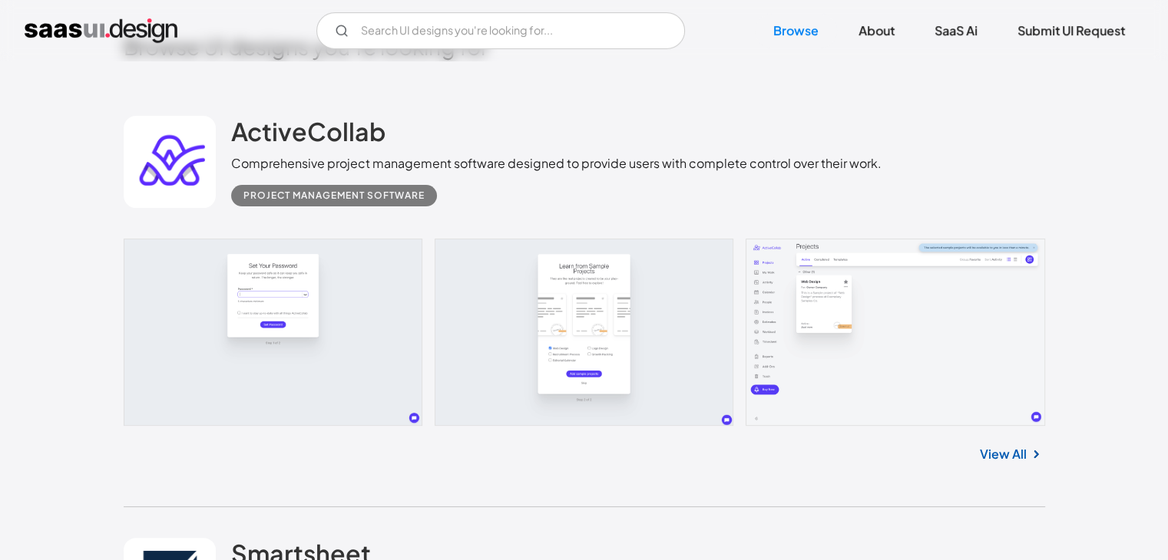
scroll to position [537, 0]
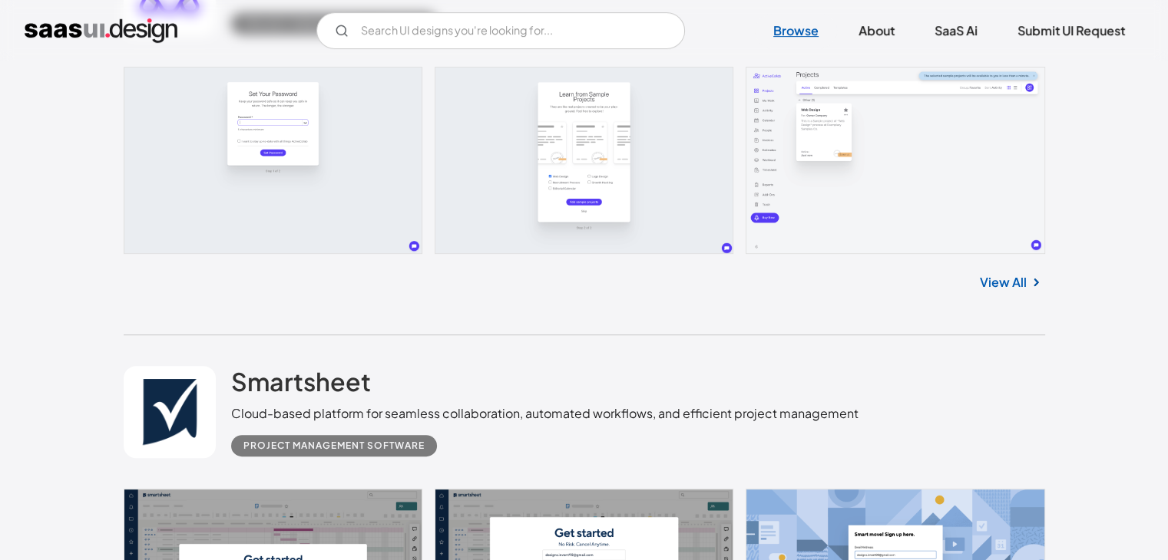
click at [781, 29] on link "Browse" at bounding box center [796, 31] width 82 height 34
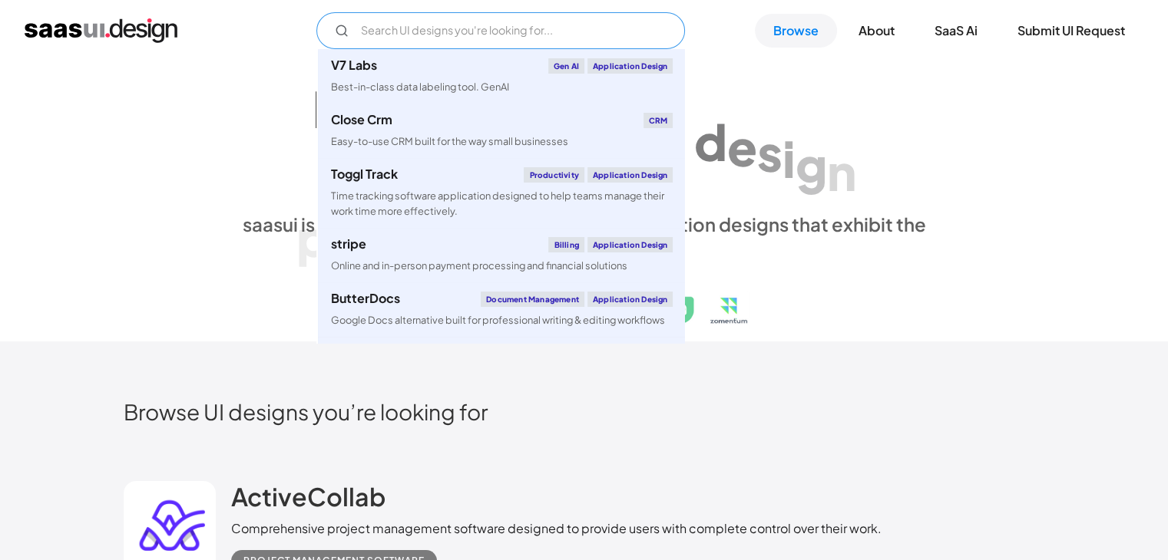
click at [504, 31] on input "Email Form" at bounding box center [500, 30] width 368 height 37
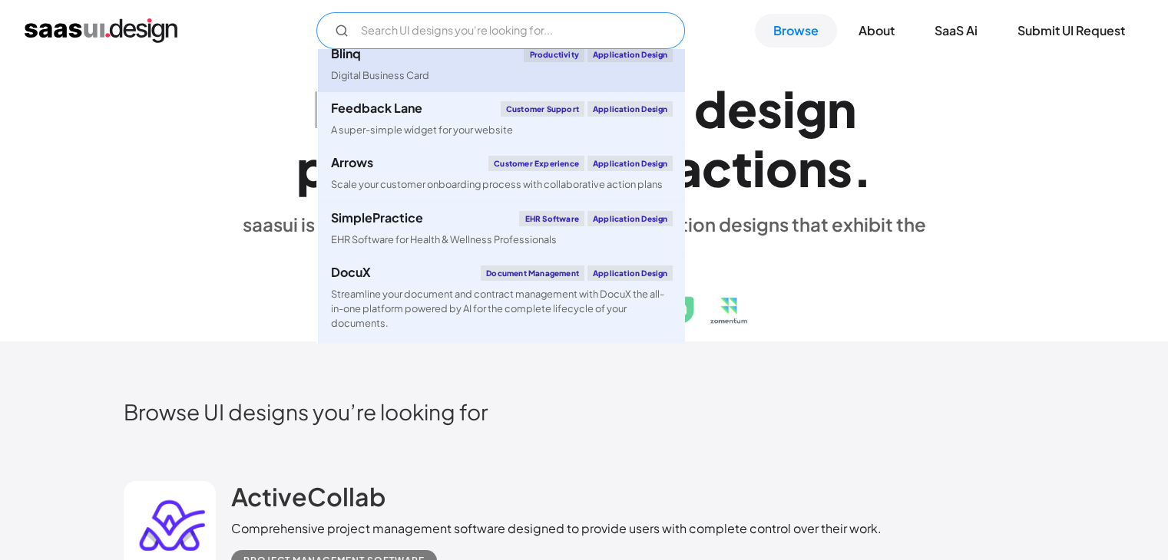
scroll to position [537, 0]
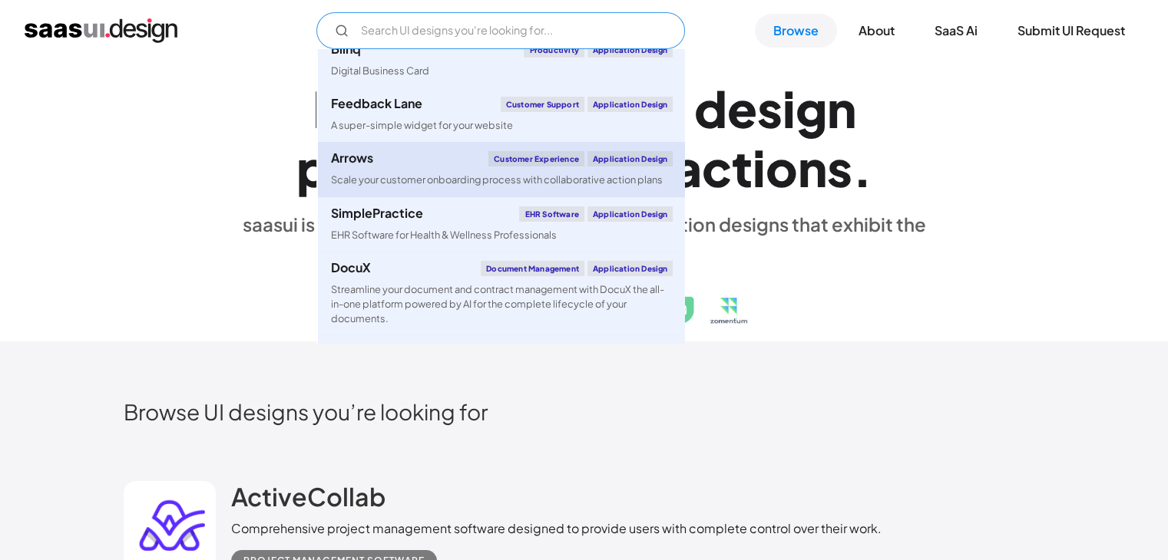
click at [484, 177] on div "Scale your customer onboarding process with collaborative action plans" at bounding box center [496, 180] width 332 height 15
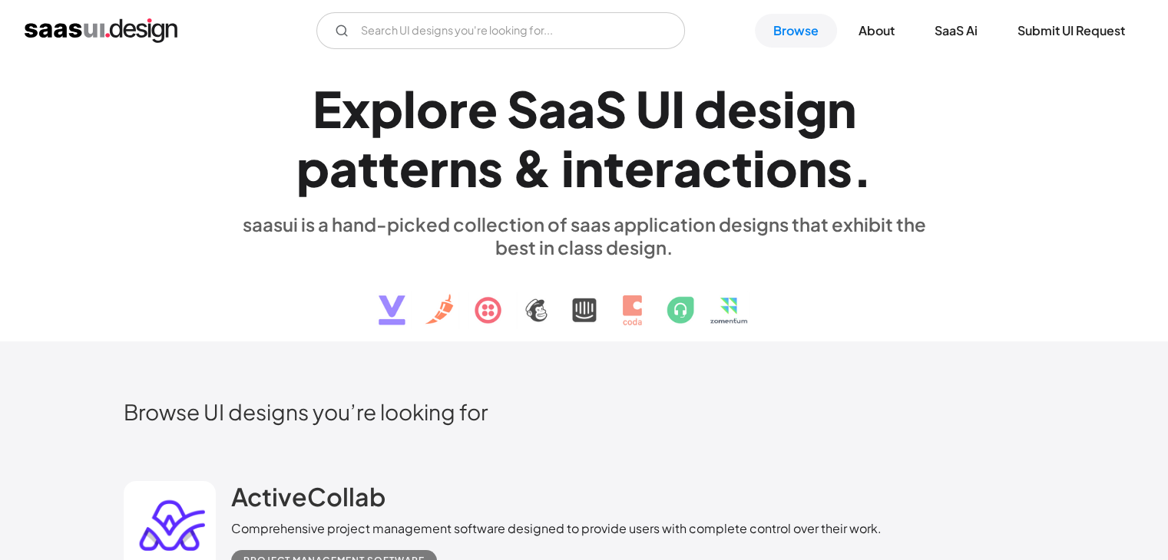
click at [714, 33] on div "V7 Labs Gen AI Application Design Best-in-class data labeling tool. GenAI Close…" at bounding box center [584, 30] width 1118 height 37
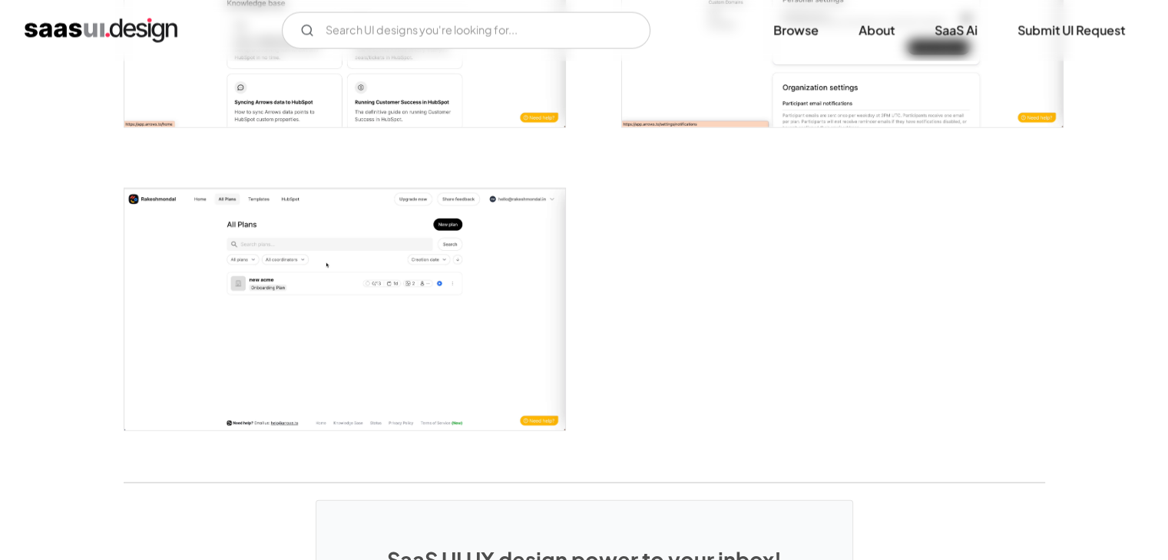
scroll to position [3301, 0]
